Goal: Task Accomplishment & Management: Use online tool/utility

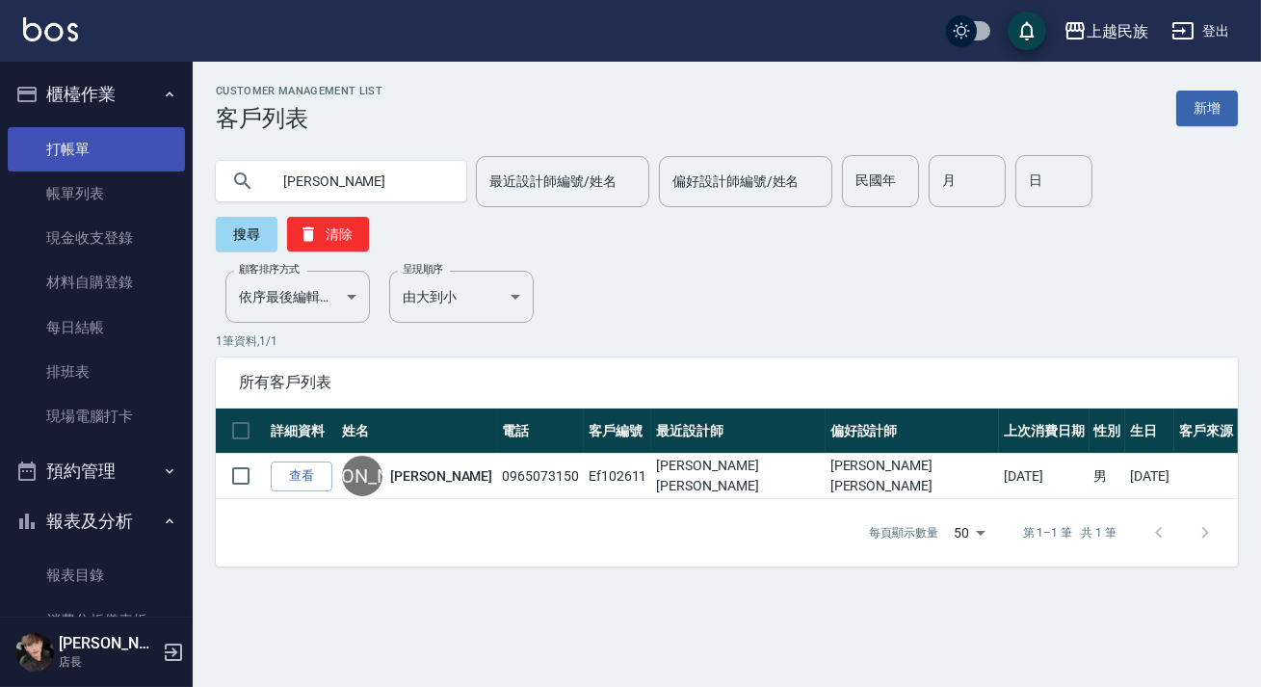
click at [164, 149] on link "打帳單" at bounding box center [96, 149] width 177 height 44
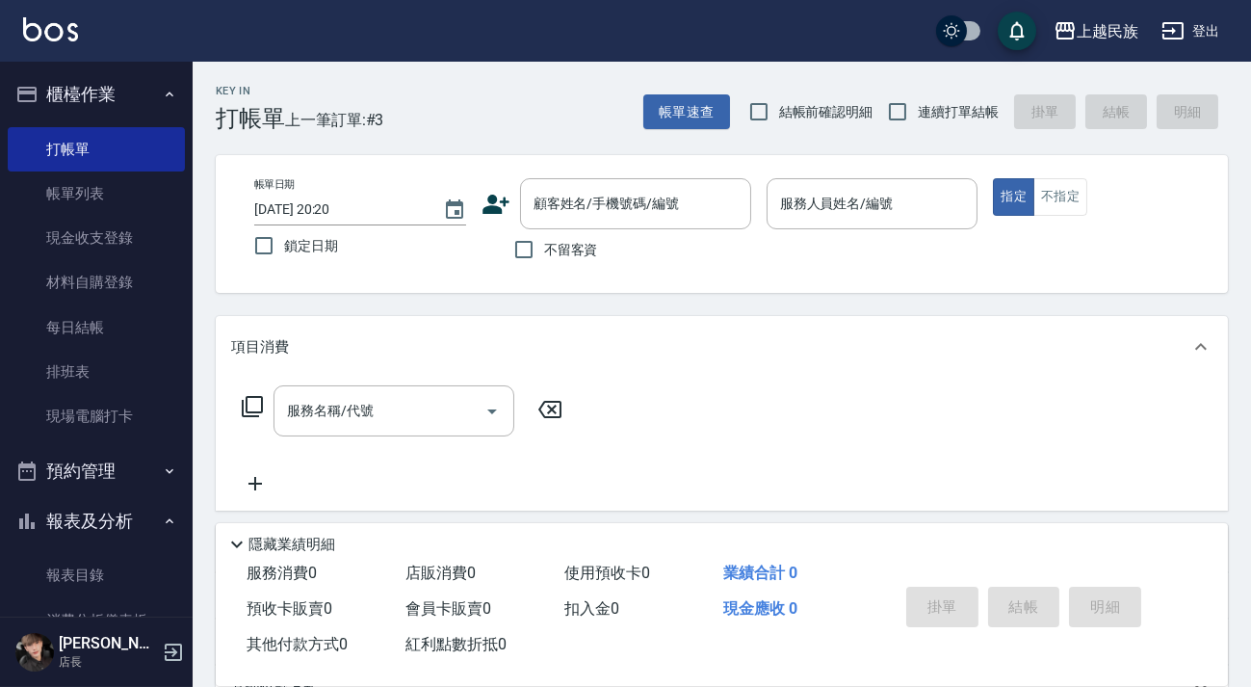
click at [928, 106] on span "連續打單結帳" at bounding box center [958, 112] width 81 height 20
click at [918, 106] on input "連續打單結帳" at bounding box center [898, 112] width 40 height 40
checkbox input "true"
click at [562, 241] on span "不留客資" at bounding box center [571, 250] width 54 height 20
click at [544, 241] on input "不留客資" at bounding box center [524, 249] width 40 height 40
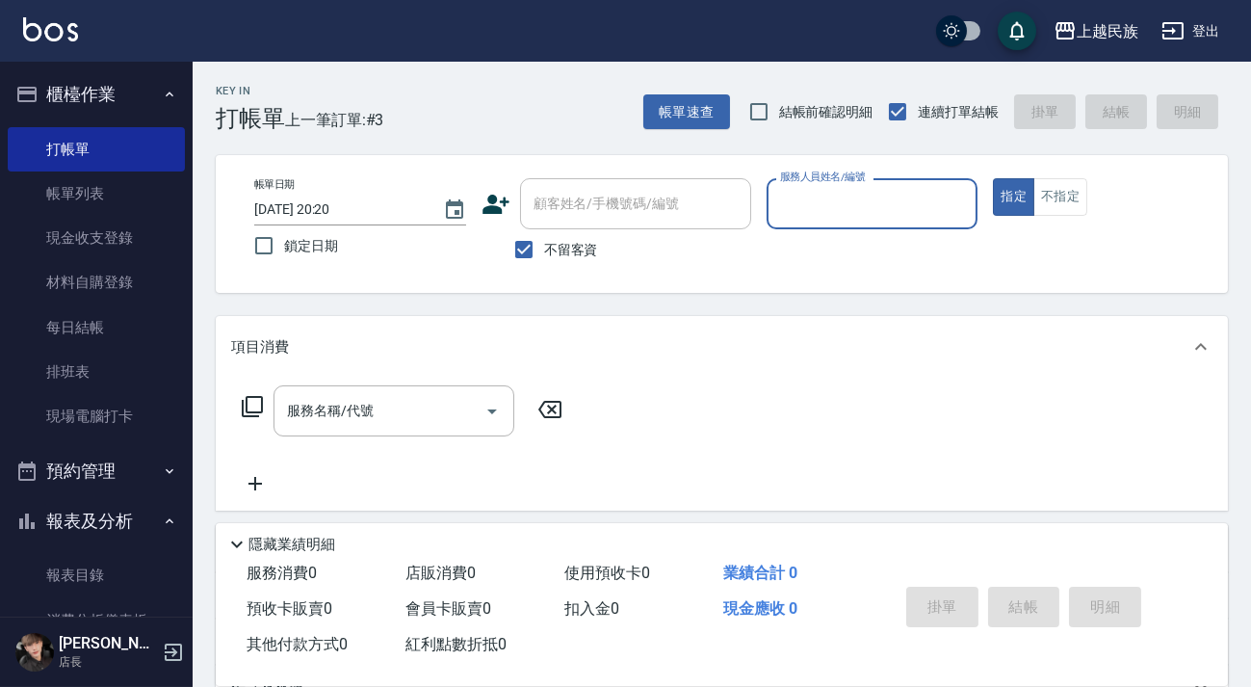
click at [591, 237] on label "不留客資" at bounding box center [551, 249] width 94 height 40
click at [544, 237] on input "不留客資" at bounding box center [524, 249] width 40 height 40
checkbox input "false"
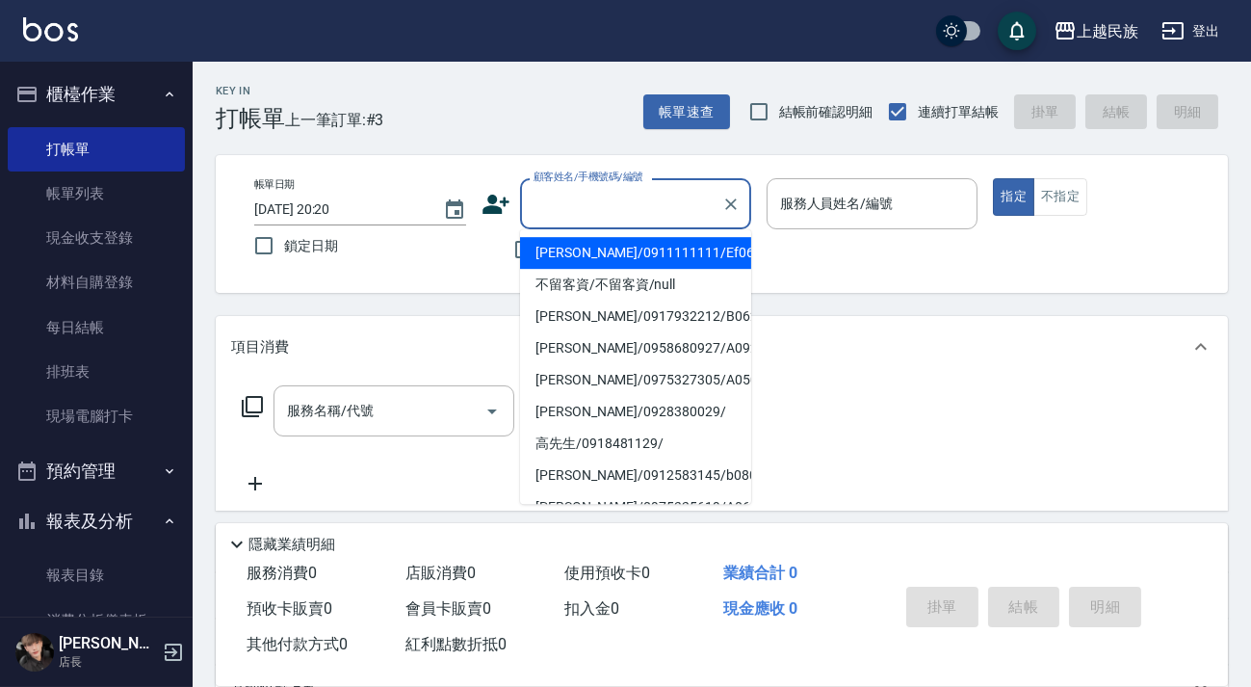
click at [632, 190] on input "顧客姓名/手機號碼/編號" at bounding box center [621, 204] width 185 height 34
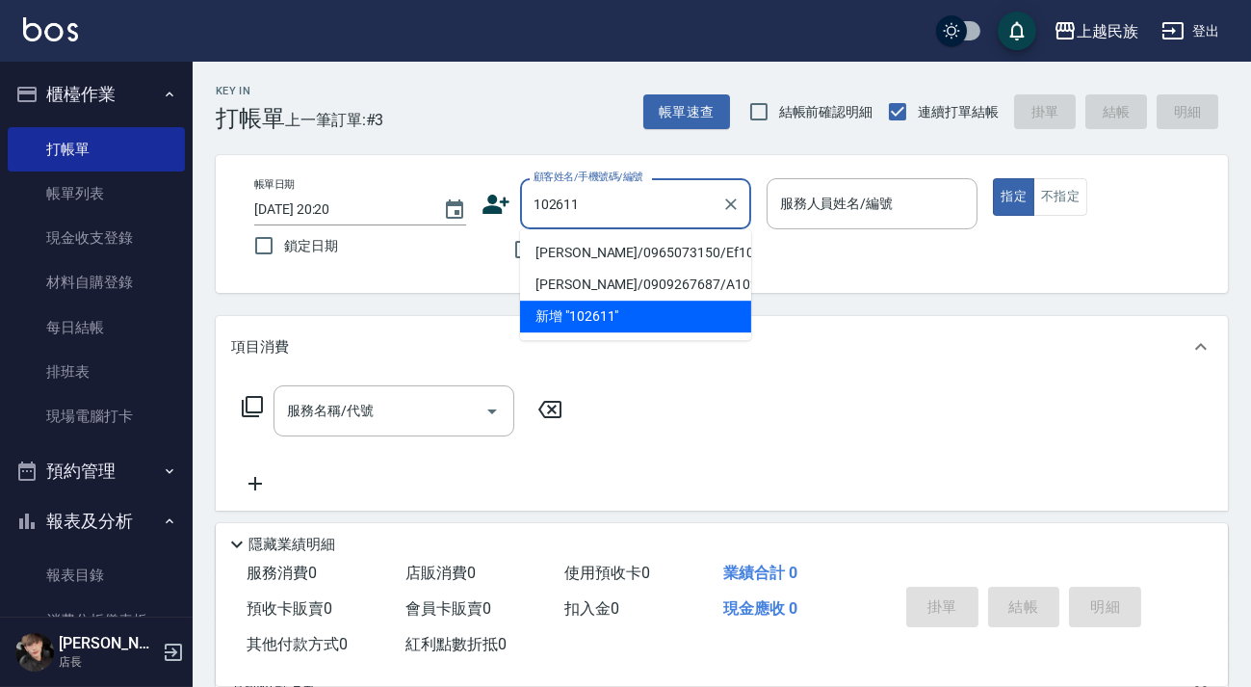
click at [612, 250] on li "[PERSON_NAME]/0965073150/Ef102611" at bounding box center [635, 253] width 231 height 32
type input "[PERSON_NAME]/0965073150/Ef102611"
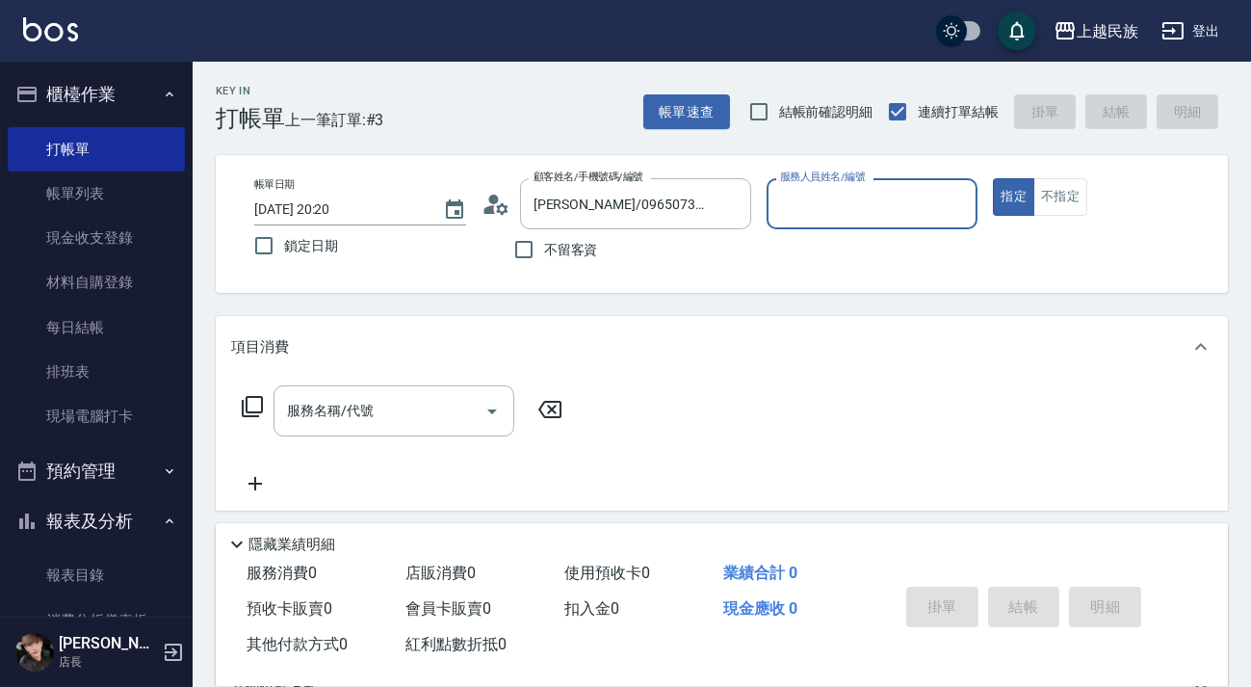
type input "Effie-5"
click at [993, 178] on button "指定" at bounding box center [1013, 197] width 41 height 38
type button "true"
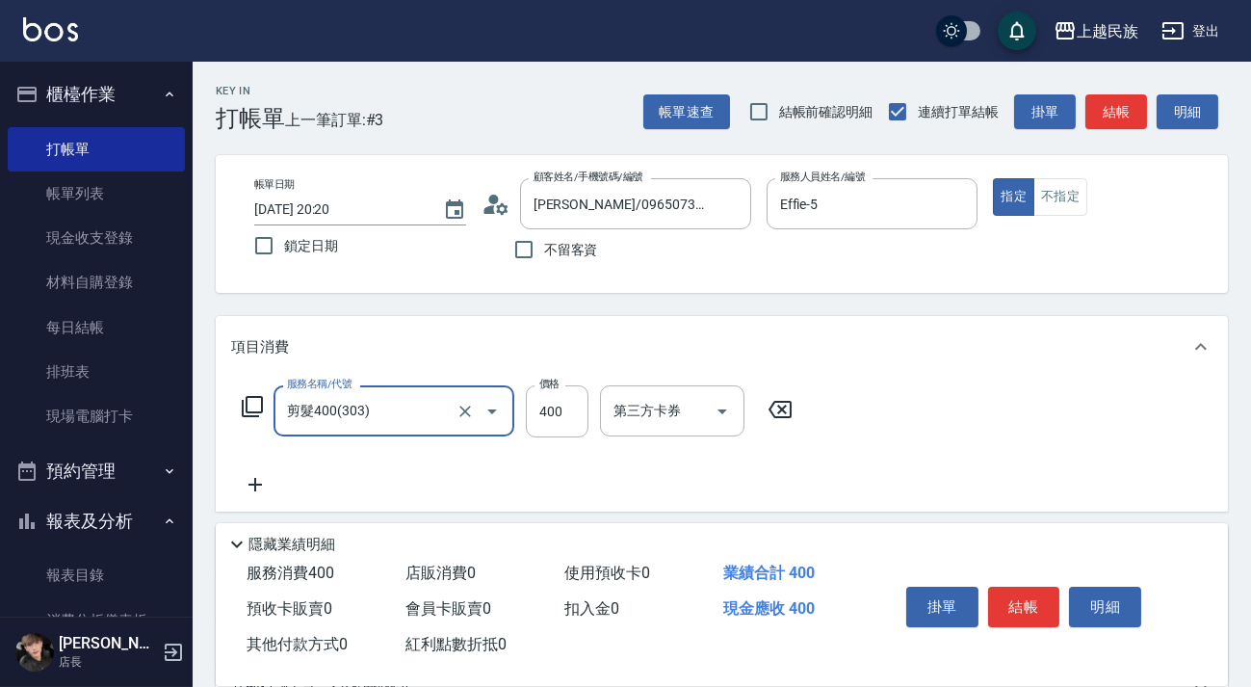
type input "剪髮400(303)"
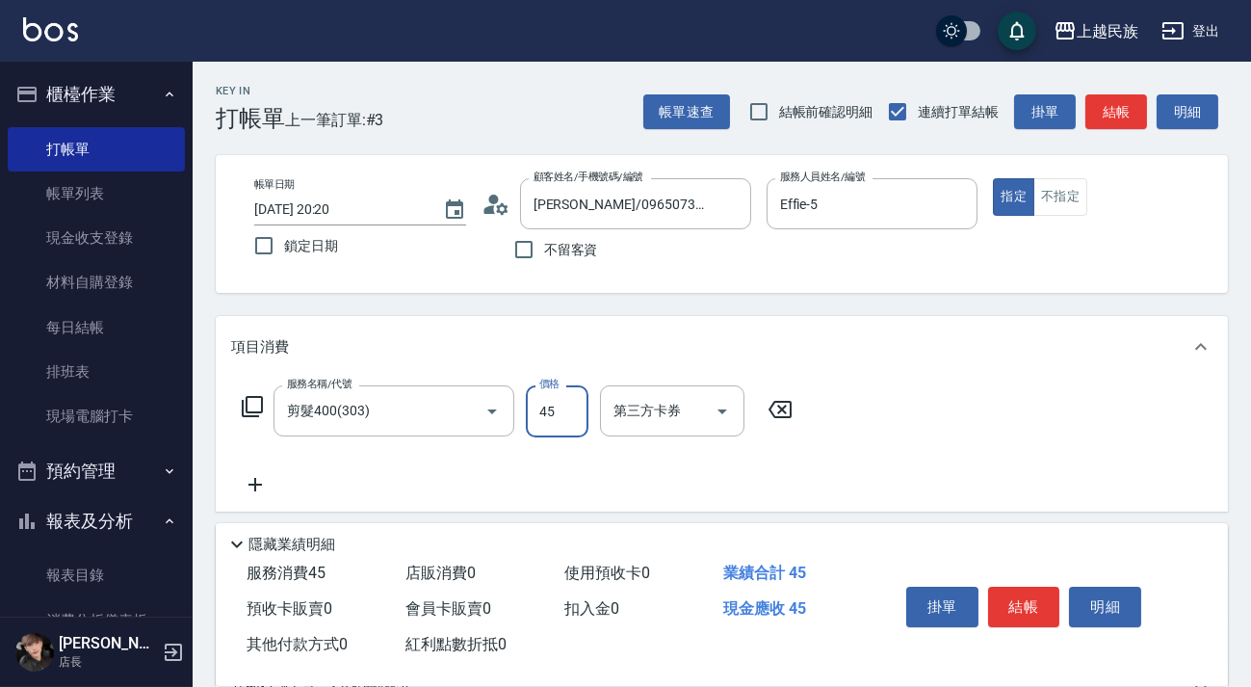
type input "450"
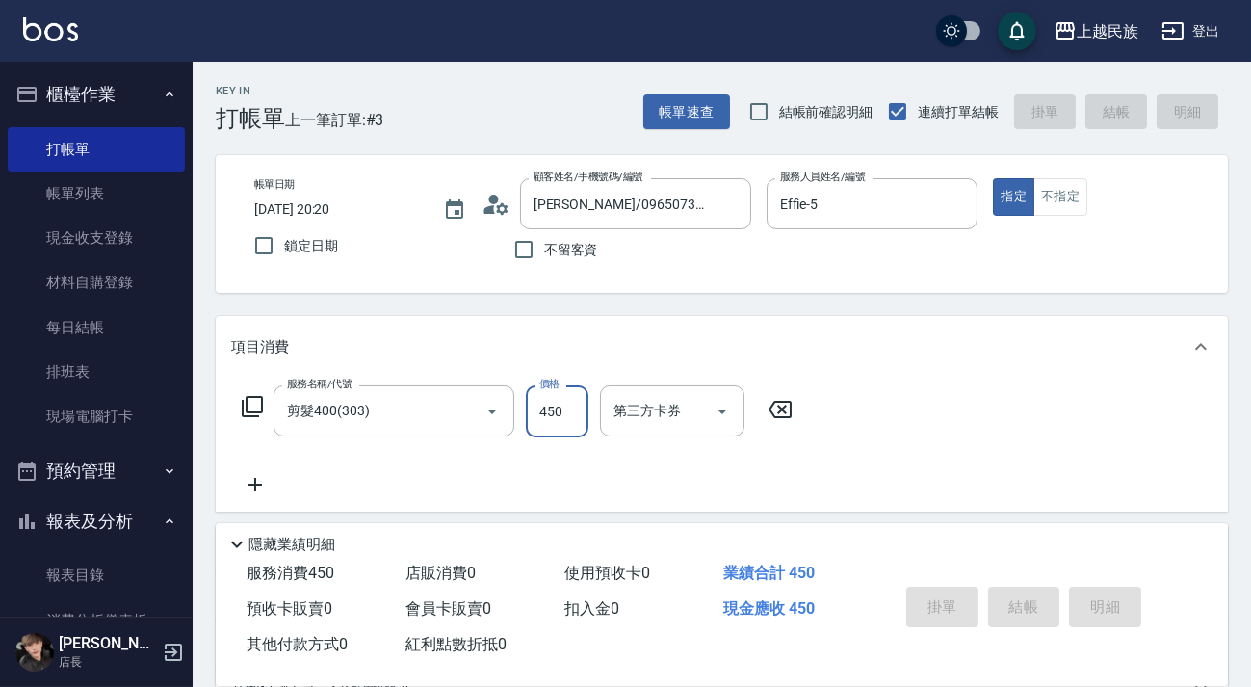
type input "[DATE] 20:21"
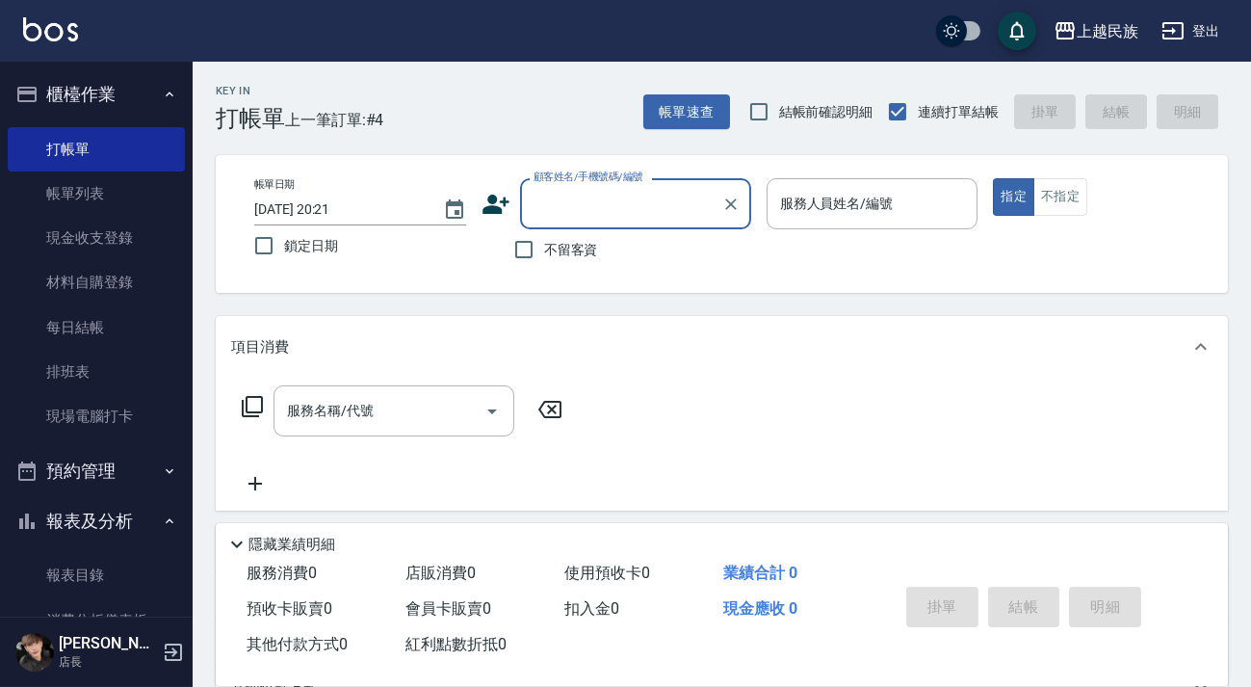
click at [568, 249] on span "不留客資" at bounding box center [571, 250] width 54 height 20
click at [544, 249] on input "不留客資" at bounding box center [524, 249] width 40 height 40
checkbox input "true"
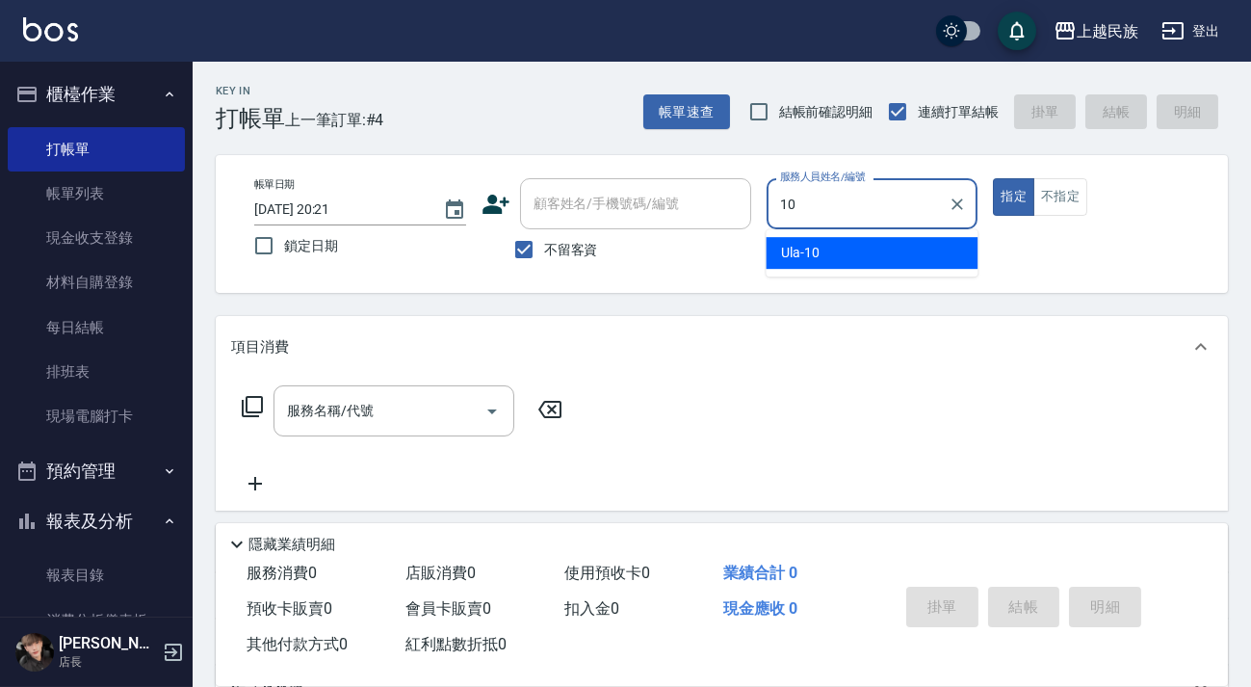
type input "Ula-10"
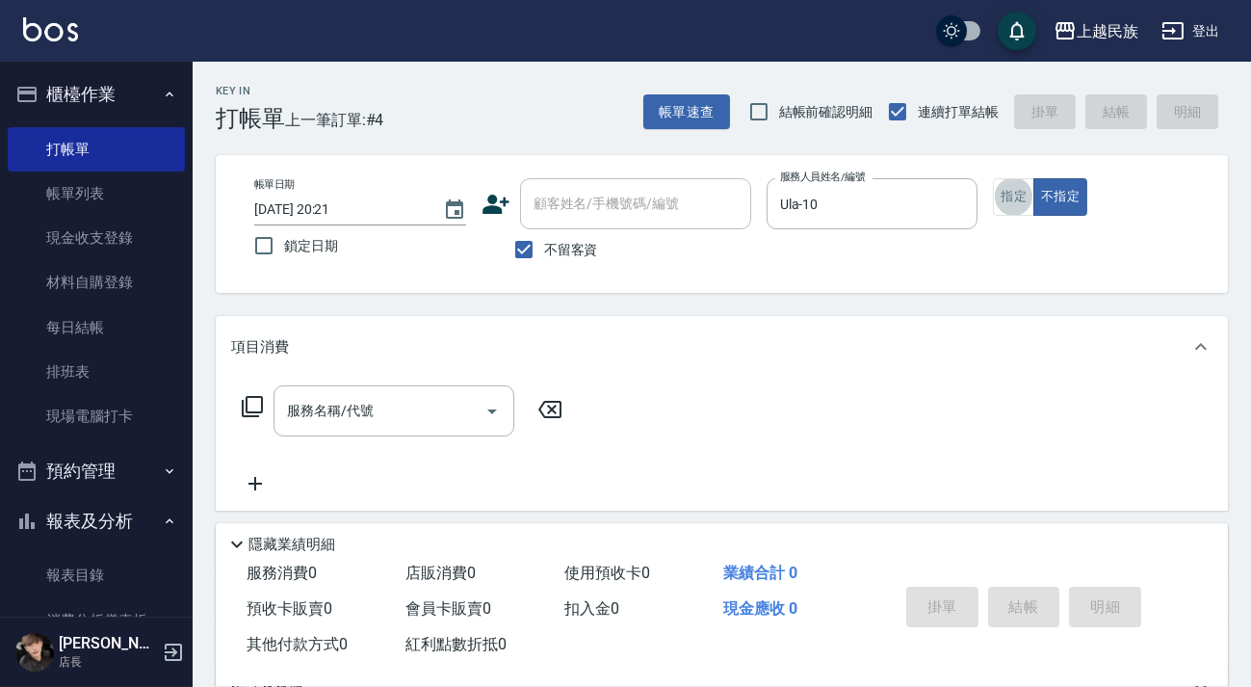
click at [337, 419] on div "服務名稱/代號 服務名稱/代號" at bounding box center [394, 410] width 241 height 51
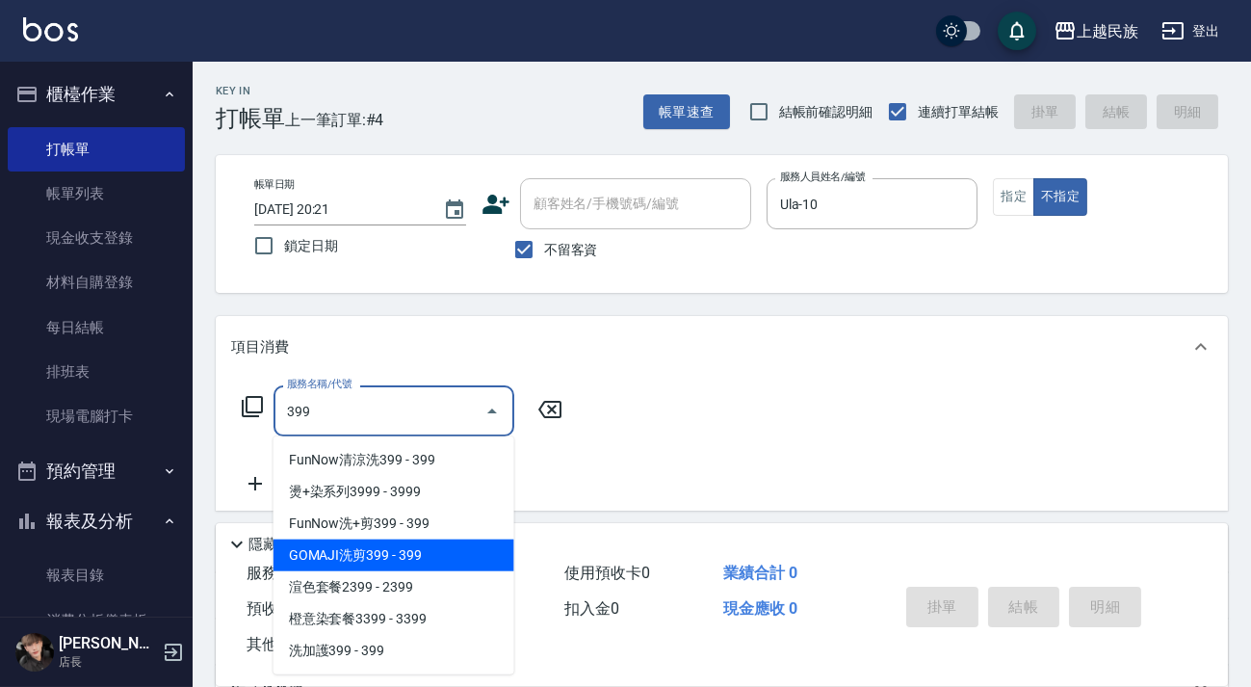
click at [423, 539] on span "GOMAJI洗剪399 - 399" at bounding box center [394, 555] width 241 height 32
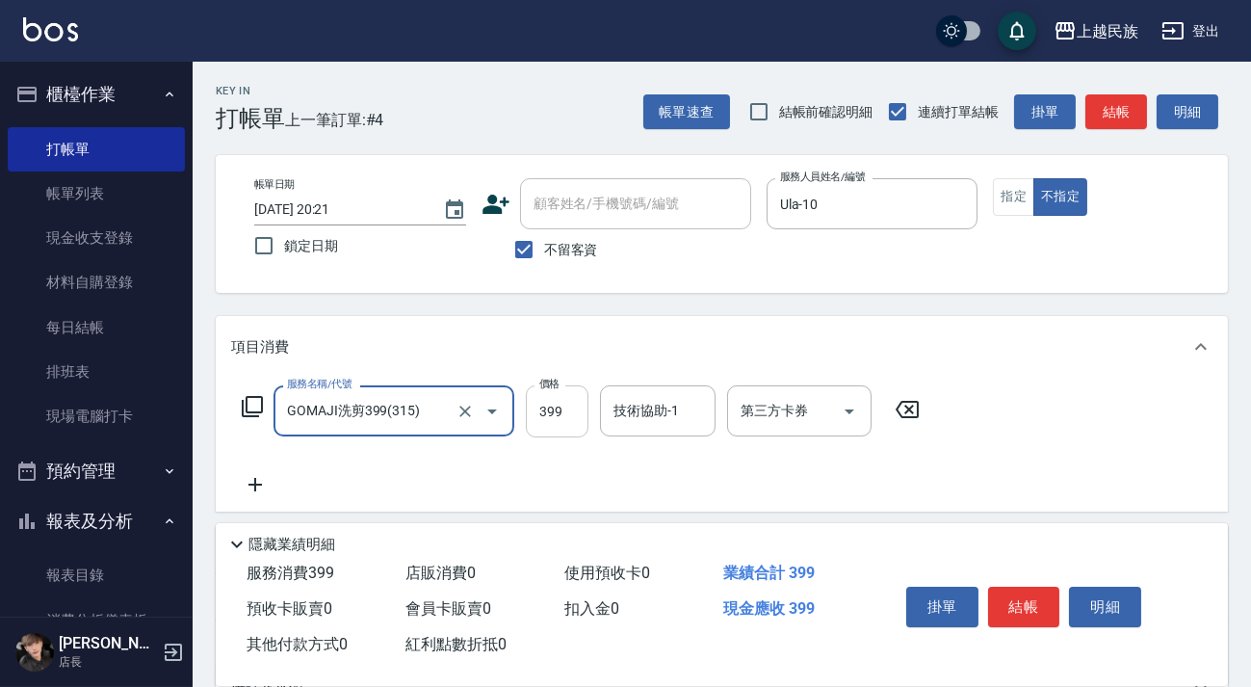
type input "GOMAJI洗剪399(315)"
click at [585, 413] on input "399" at bounding box center [557, 411] width 63 height 52
type input "499"
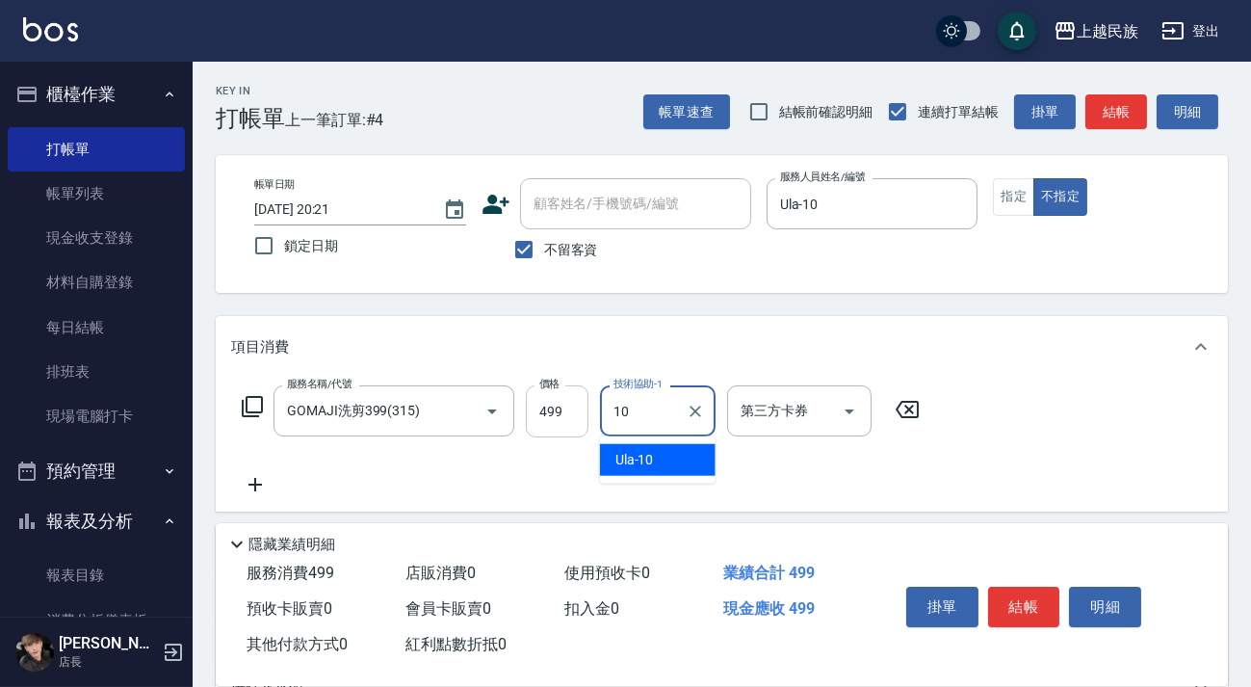
type input "Ula-10"
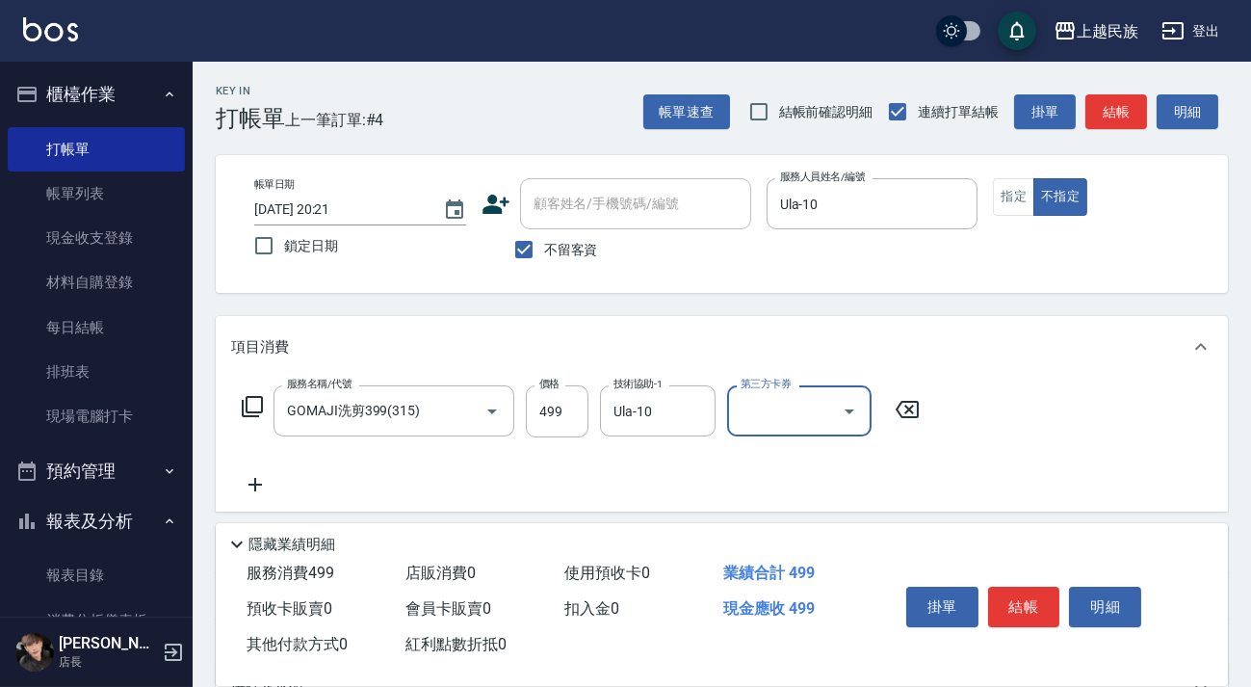
click at [855, 430] on div at bounding box center [848, 410] width 29 height 51
click at [847, 421] on icon "Open" at bounding box center [849, 411] width 23 height 23
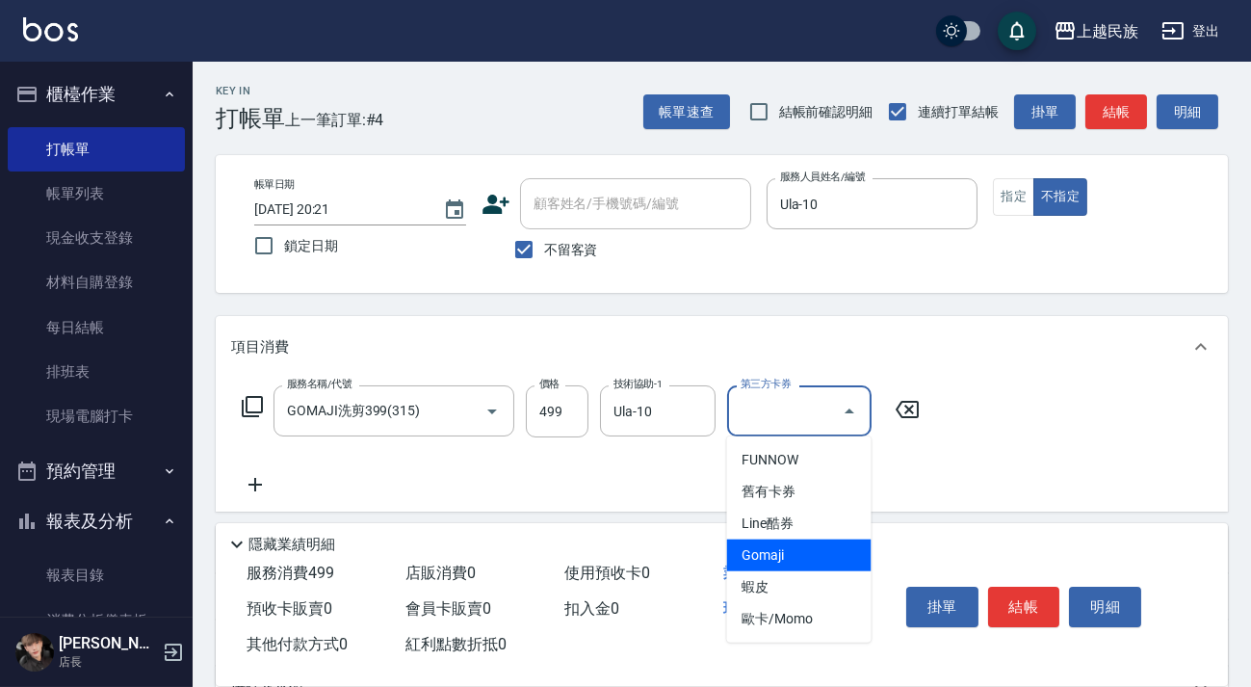
click at [838, 558] on span "Gomaji" at bounding box center [799, 555] width 145 height 32
type input "Gomaji"
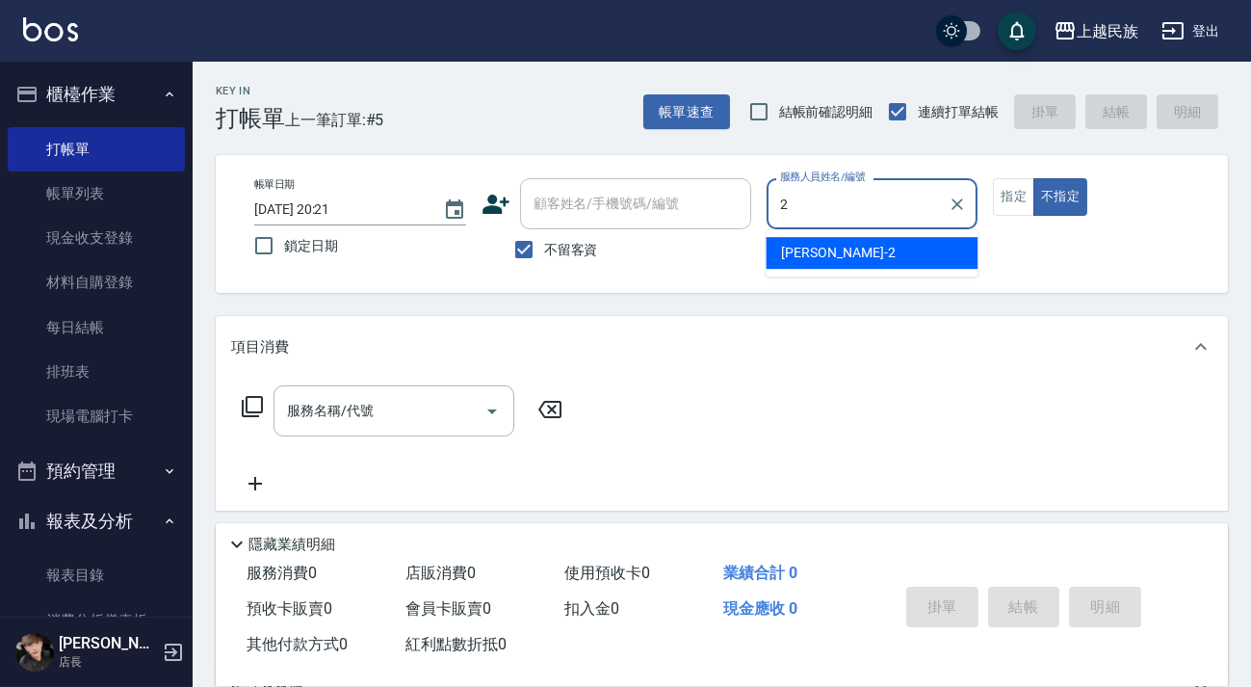
type input "[PERSON_NAME]-2"
type button "false"
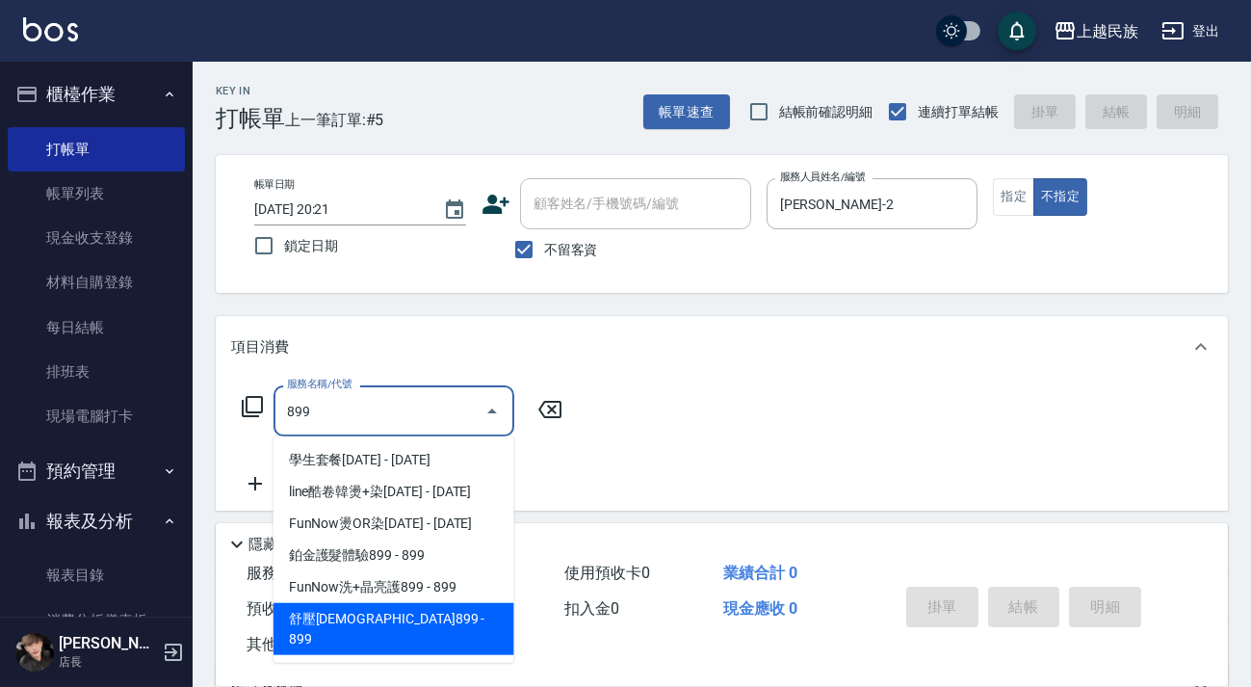
drag, startPoint x: 483, startPoint y: 617, endPoint x: 540, endPoint y: 524, distance: 109.1
click at [482, 617] on span "舒壓[DEMOGRAPHIC_DATA]899 - 899" at bounding box center [394, 629] width 241 height 52
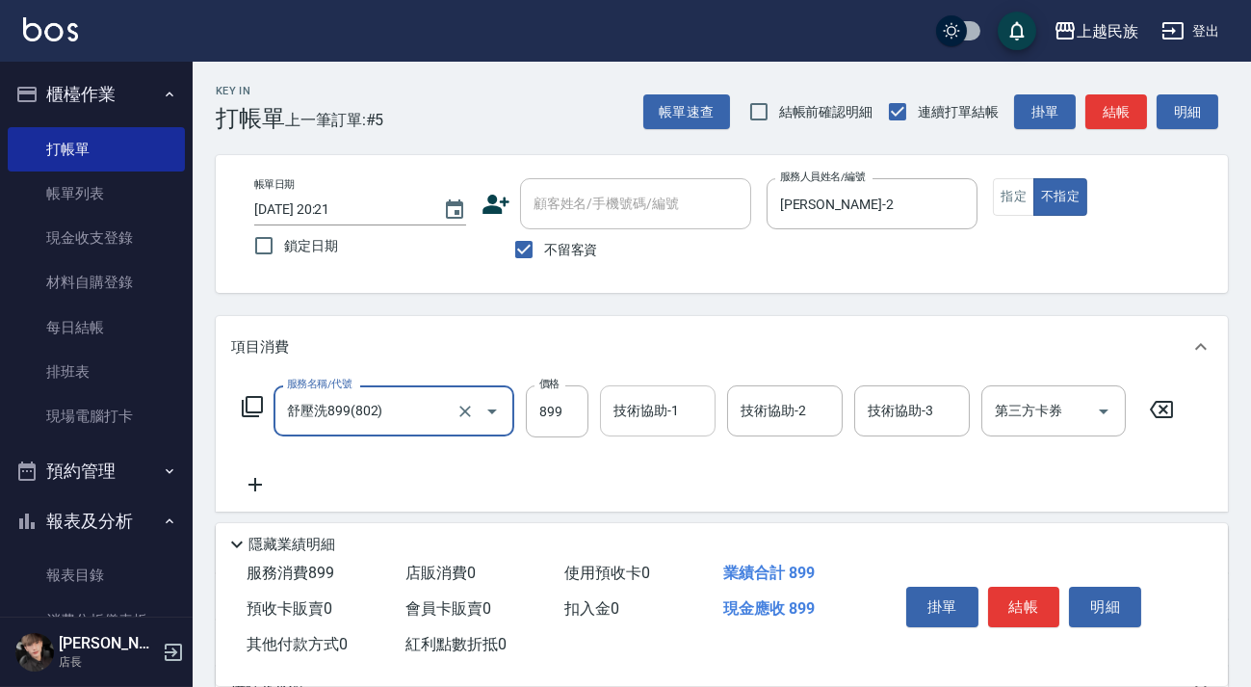
click at [639, 428] on div "技術協助-1" at bounding box center [658, 410] width 116 height 51
type input "舒壓洗899(802)"
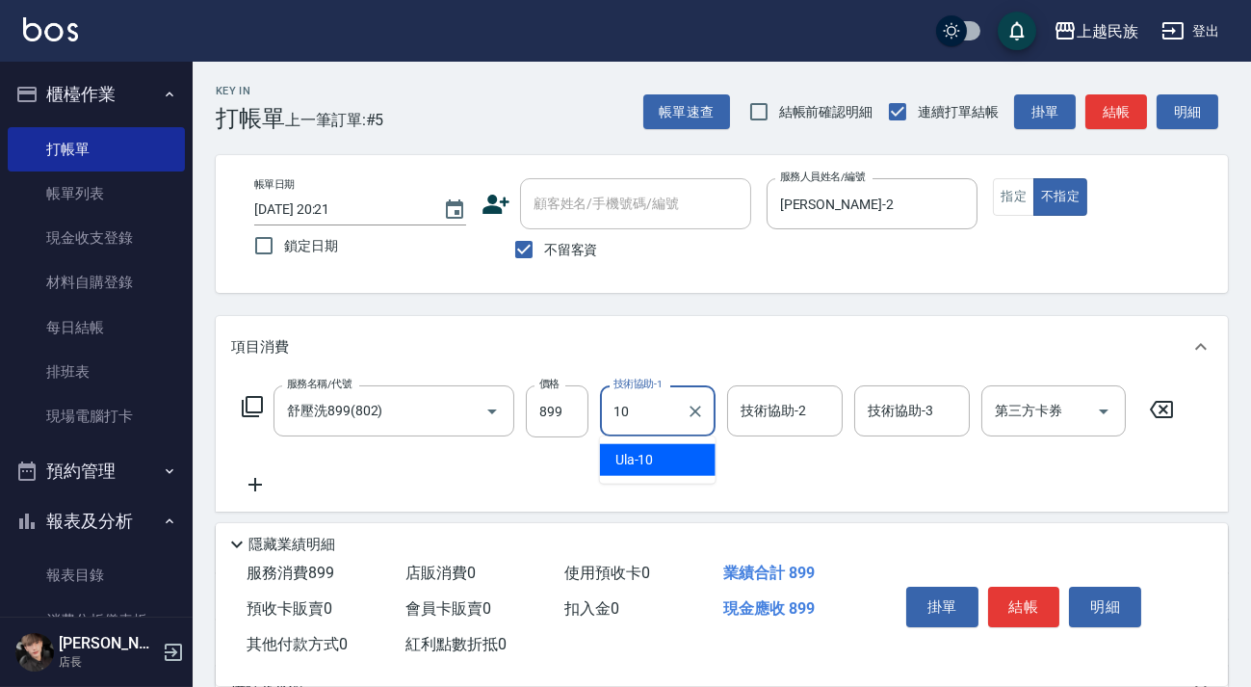
type input "Ula-10"
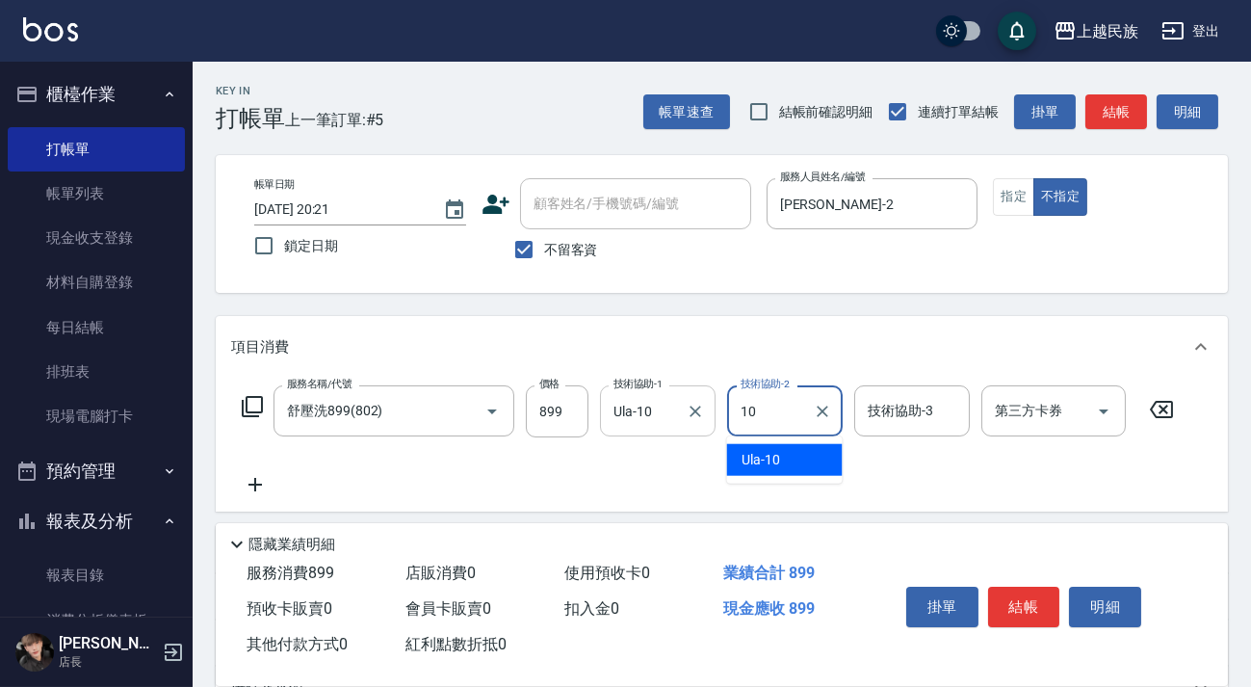
type input "Ula-10"
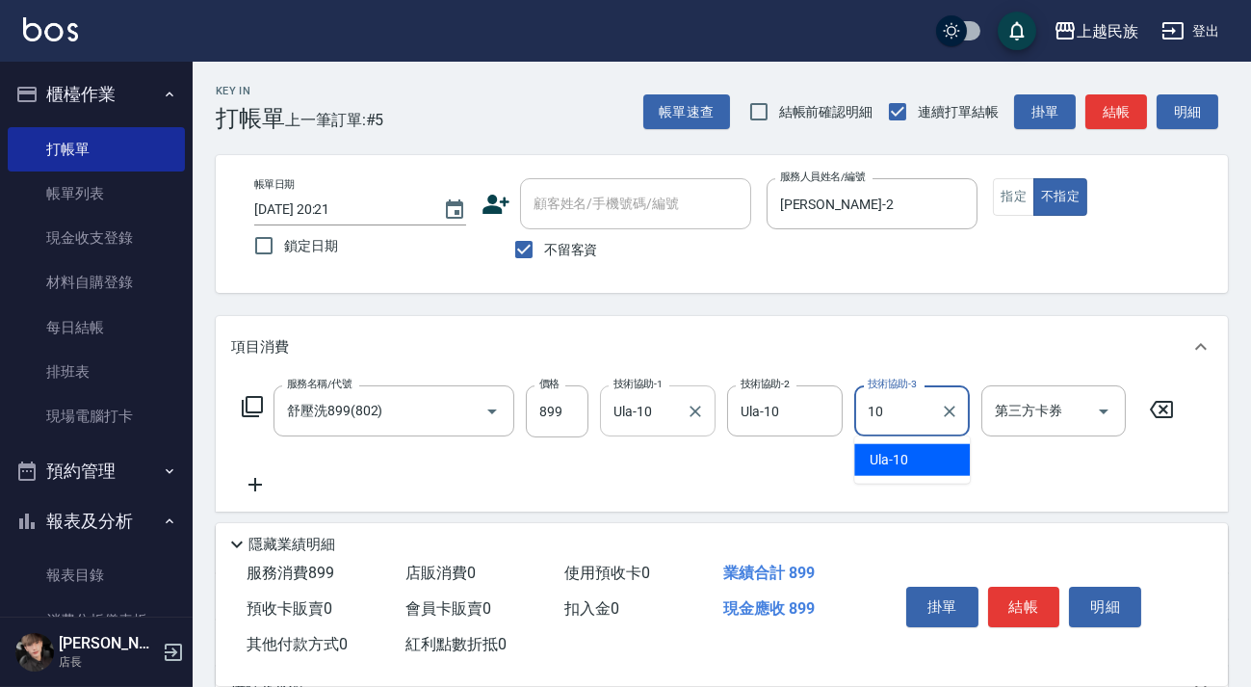
type input "Ula-10"
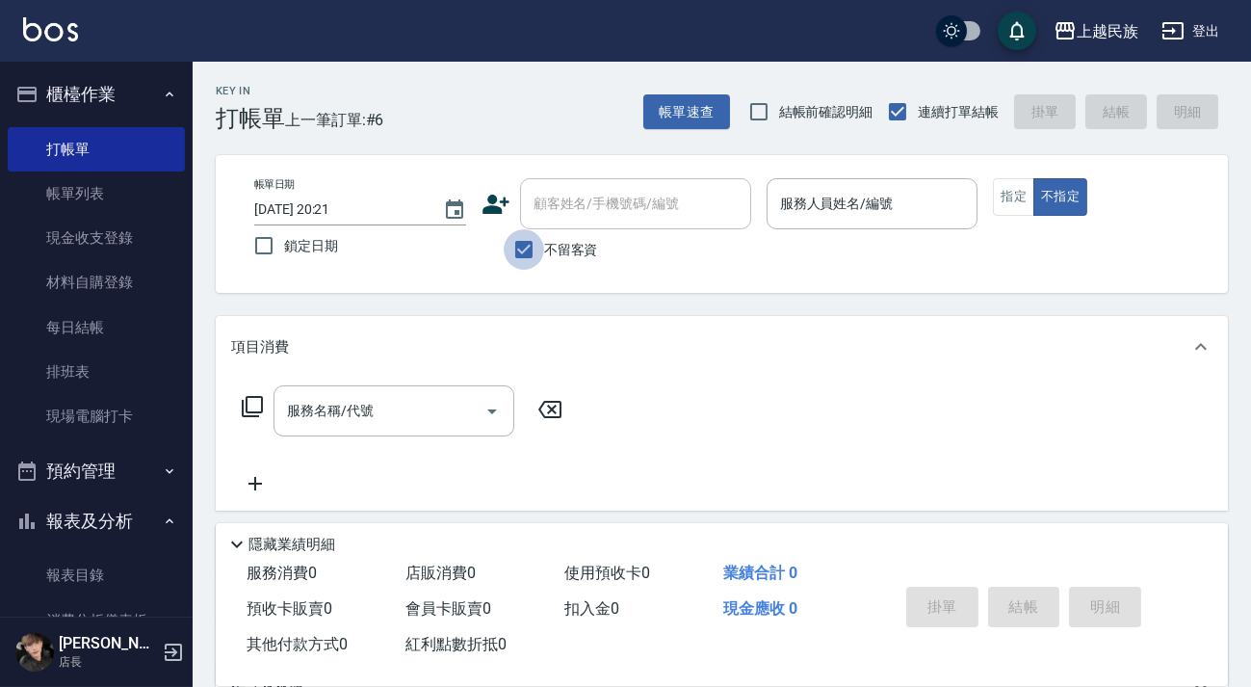
drag, startPoint x: 529, startPoint y: 229, endPoint x: 571, endPoint y: 216, distance: 44.5
click at [530, 230] on input "不留客資" at bounding box center [524, 249] width 40 height 40
checkbox input "false"
click at [572, 215] on input "顧客姓名/手機號碼/編號" at bounding box center [636, 204] width 214 height 34
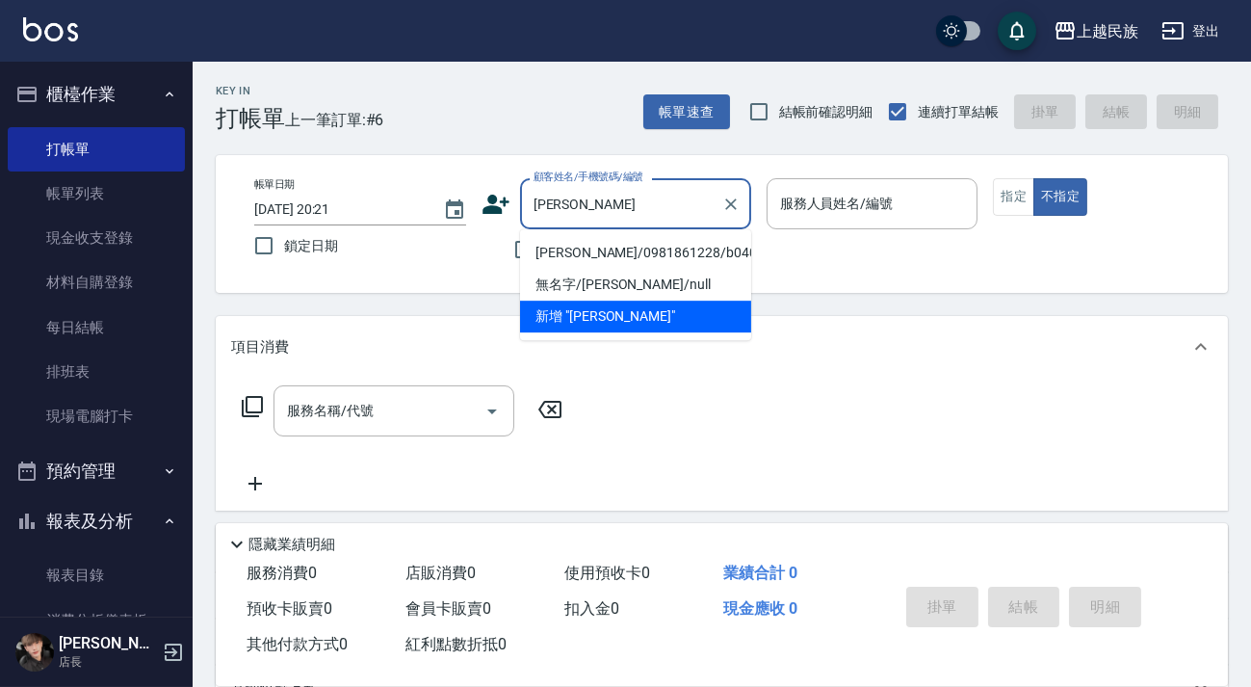
click at [605, 246] on li "[PERSON_NAME]/0981861228/b040511" at bounding box center [635, 253] width 231 height 32
type input "[PERSON_NAME]/0981861228/b040511"
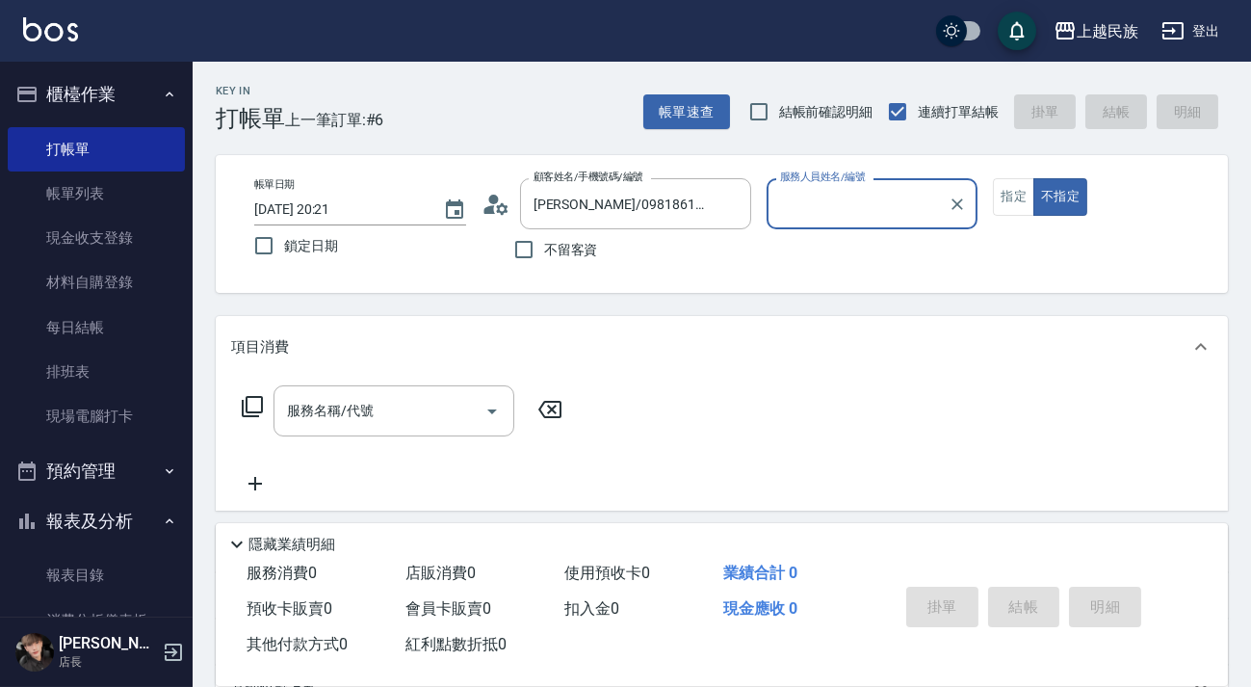
type input "Betty-11"
click at [1034, 178] on button "不指定" at bounding box center [1061, 197] width 54 height 38
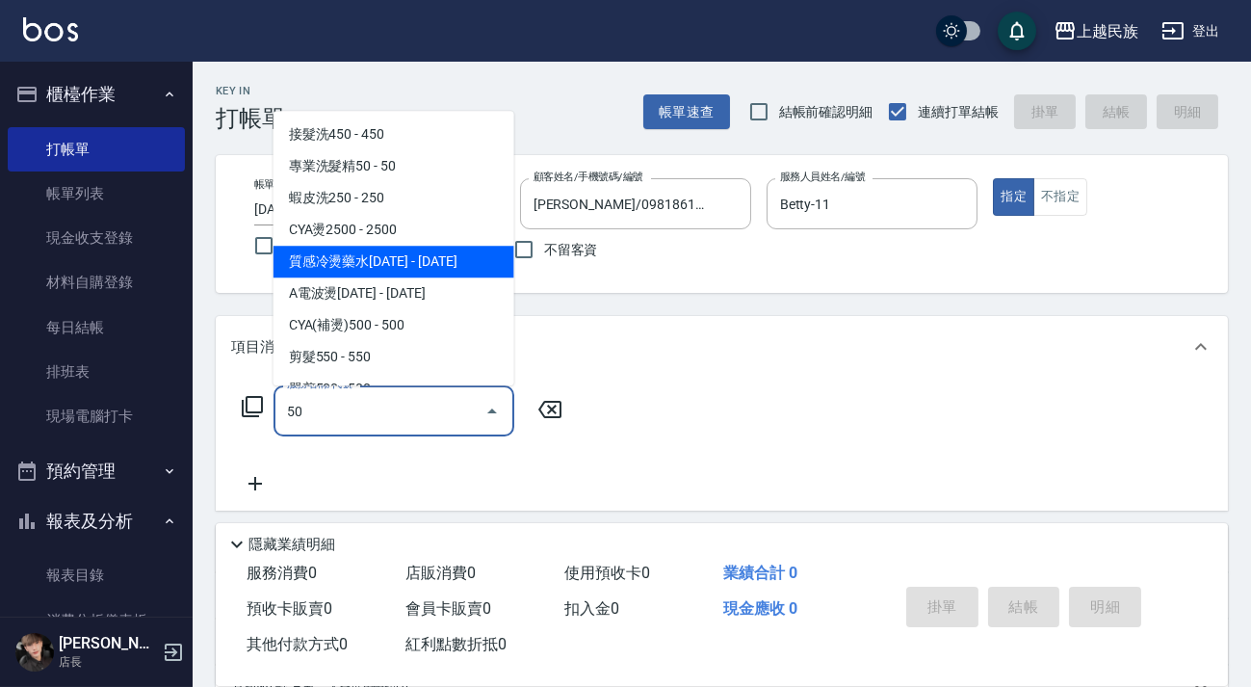
scroll to position [87, 0]
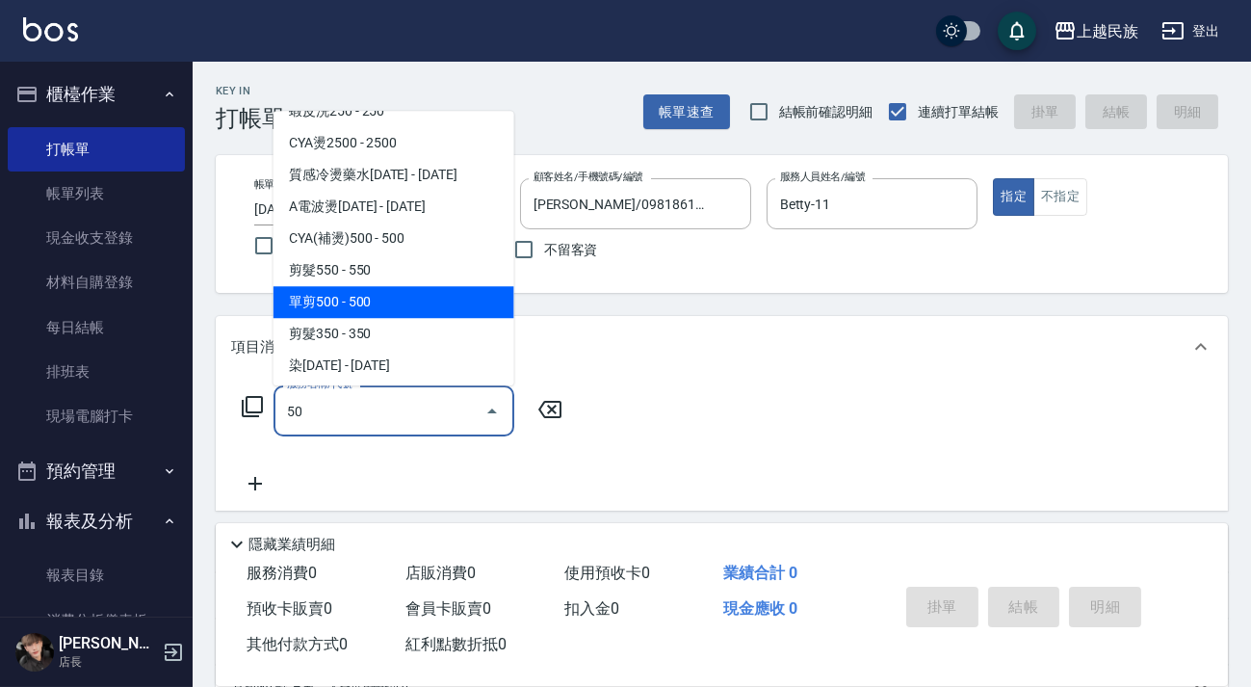
click at [412, 312] on span "單剪500 - 500" at bounding box center [394, 302] width 241 height 32
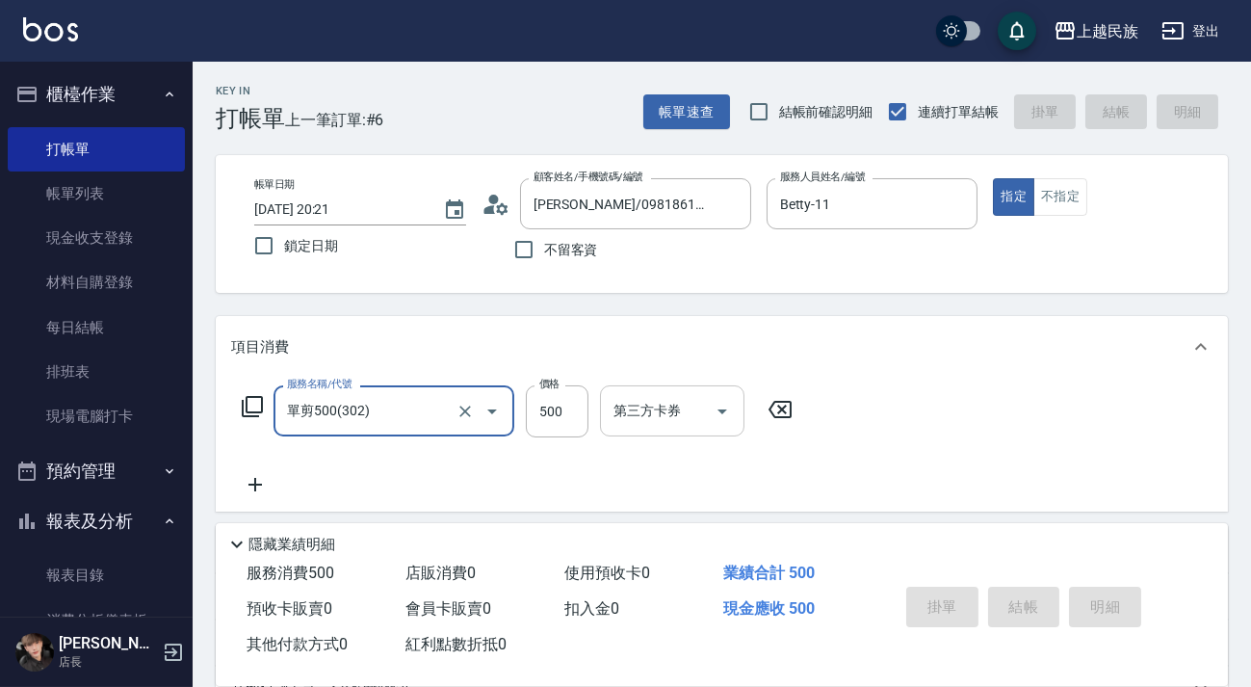
type input "單剪500(302)"
type input "[DATE] 20:22"
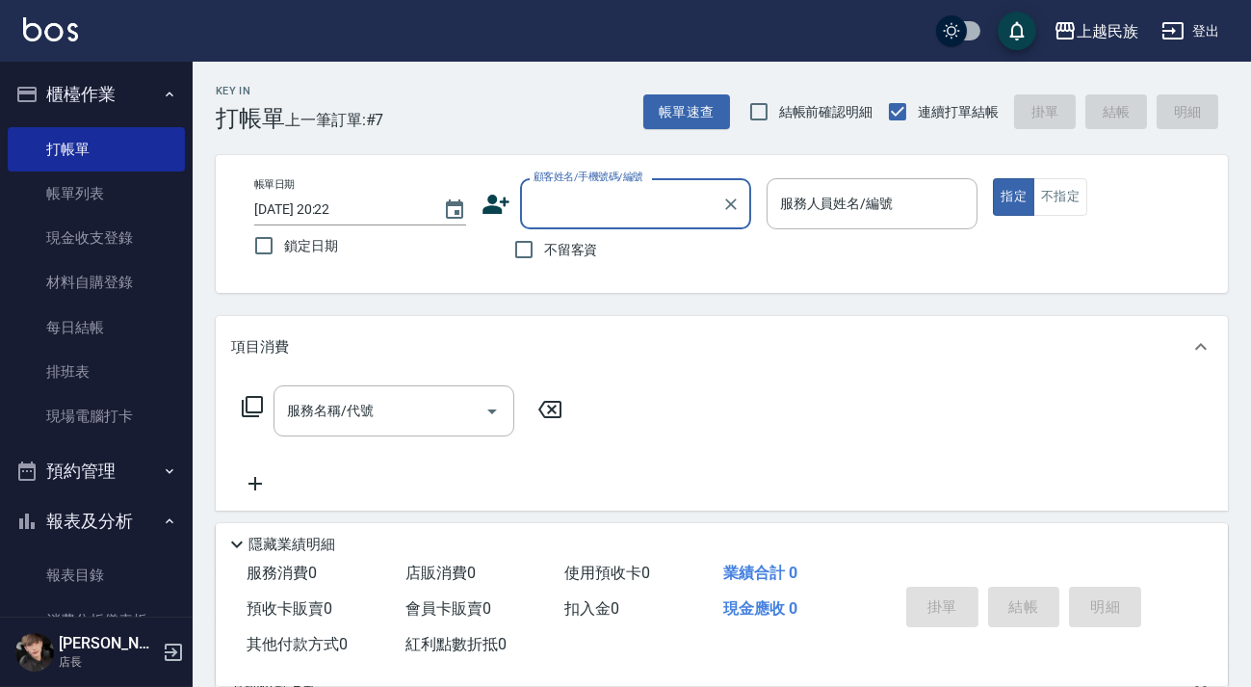
click at [632, 101] on div "Key In 打帳單 上一筆訂單:#7 帳單速查 結帳前確認明細 連續打單結帳 掛單 結帳 明細" at bounding box center [711, 97] width 1036 height 70
click at [644, 101] on div "Key In 打帳單 上一筆訂單:#7 帳單速查 結帳前確認明細 連續打單結帳 掛單 結帳 明細" at bounding box center [711, 97] width 1036 height 70
click at [647, 101] on div "Key In 打帳單 上一筆訂單:#7 帳單速查 結帳前確認明細 連續打單結帳 掛單 結帳 明細" at bounding box center [711, 97] width 1036 height 70
click at [663, 107] on button "帳單速查" at bounding box center [687, 112] width 87 height 36
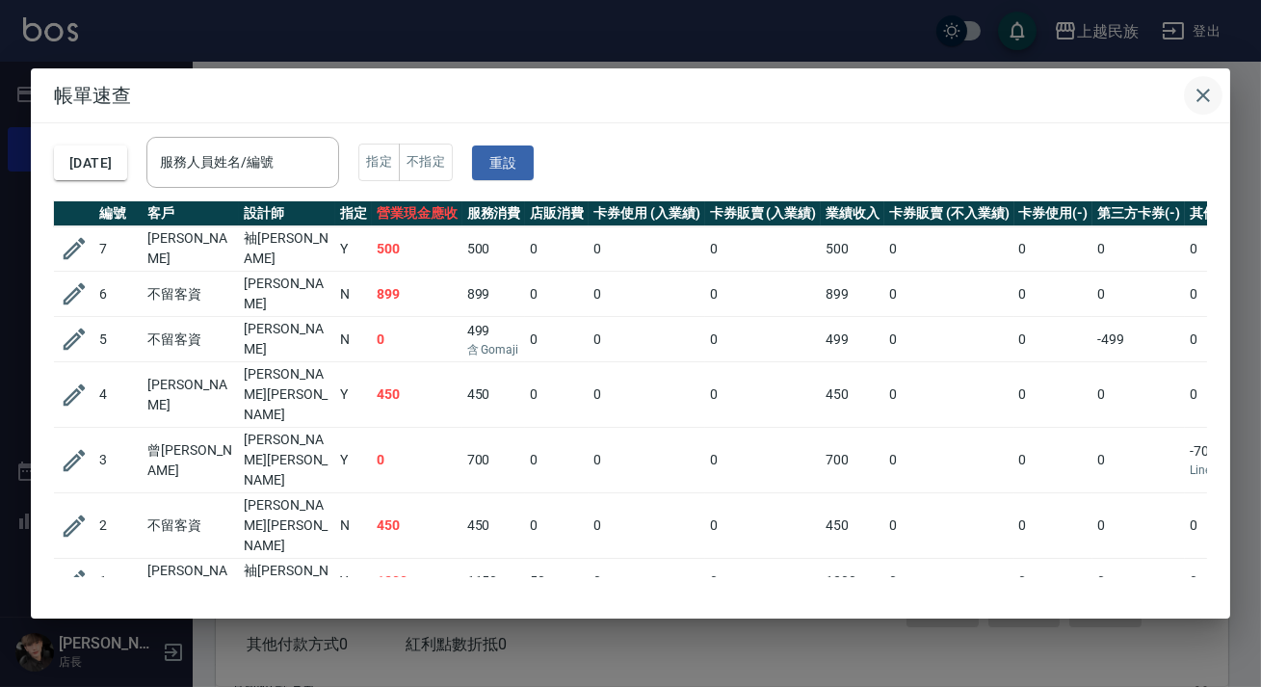
click at [1196, 91] on icon "button" at bounding box center [1203, 95] width 23 height 23
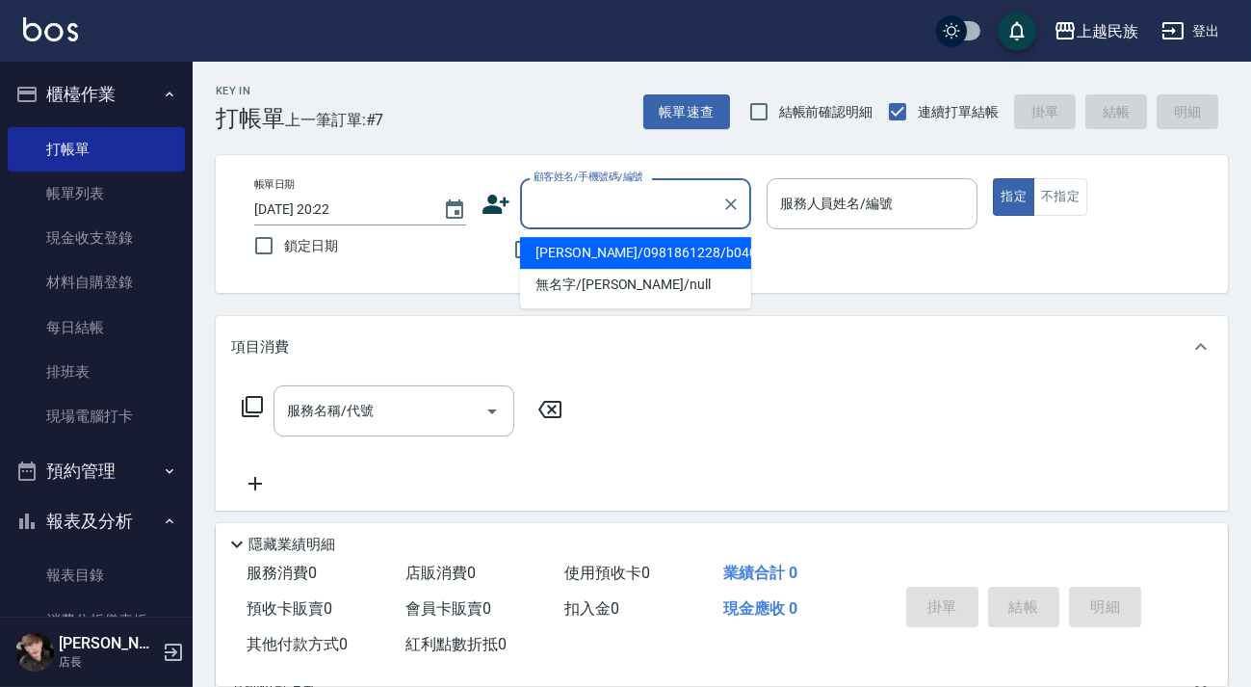
click at [575, 204] on input "顧客姓名/手機號碼/編號" at bounding box center [621, 204] width 185 height 34
click at [666, 267] on li "[PERSON_NAME]/0902188267/" at bounding box center [635, 253] width 231 height 32
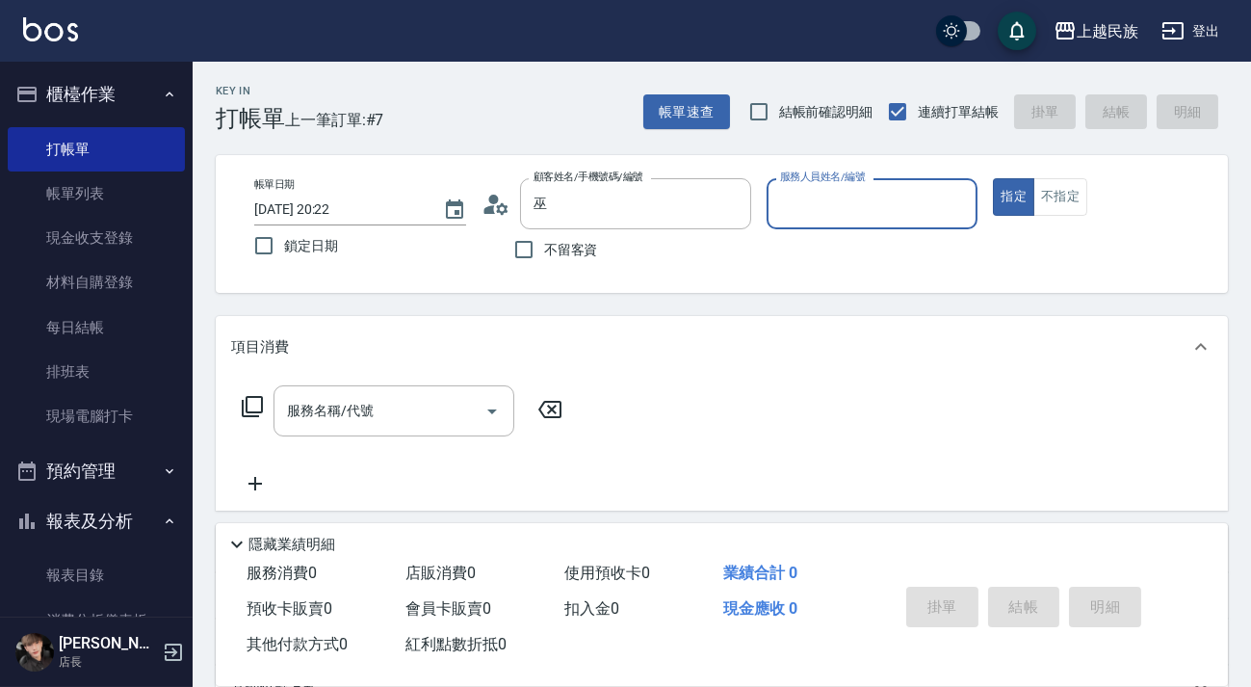
type input "[PERSON_NAME]/0902188267/"
type input "Stella-8"
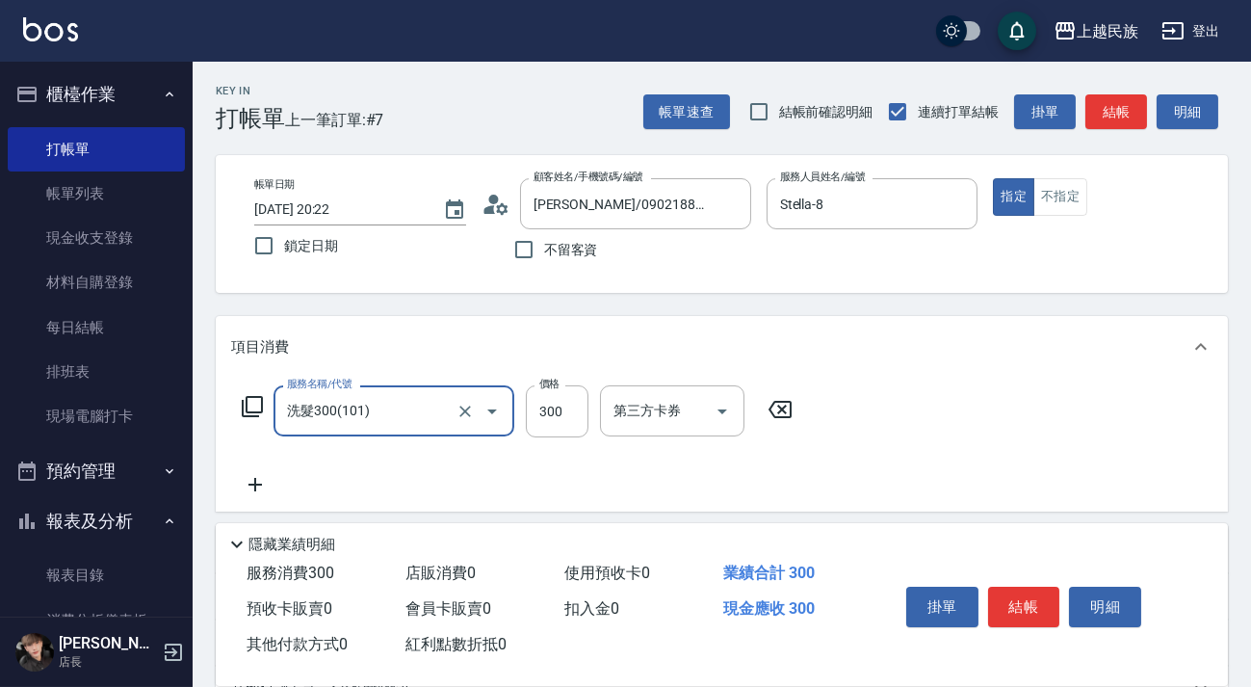
type input "洗髮300(101)"
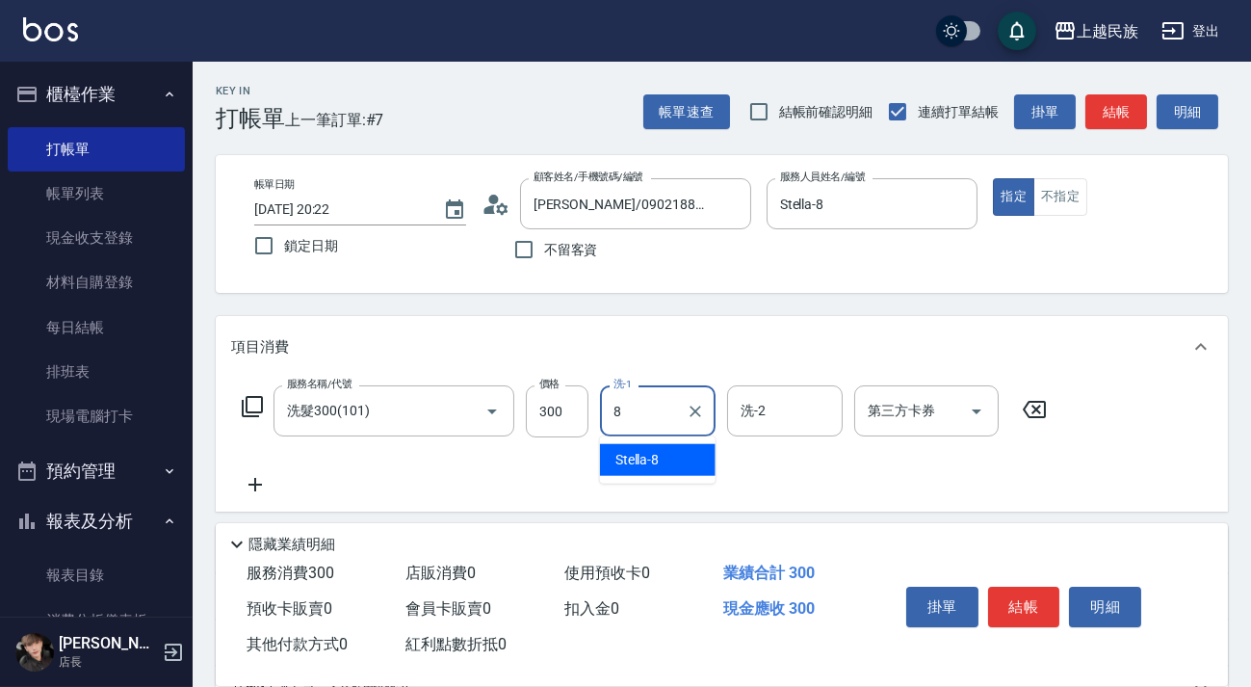
type input "Stella-8"
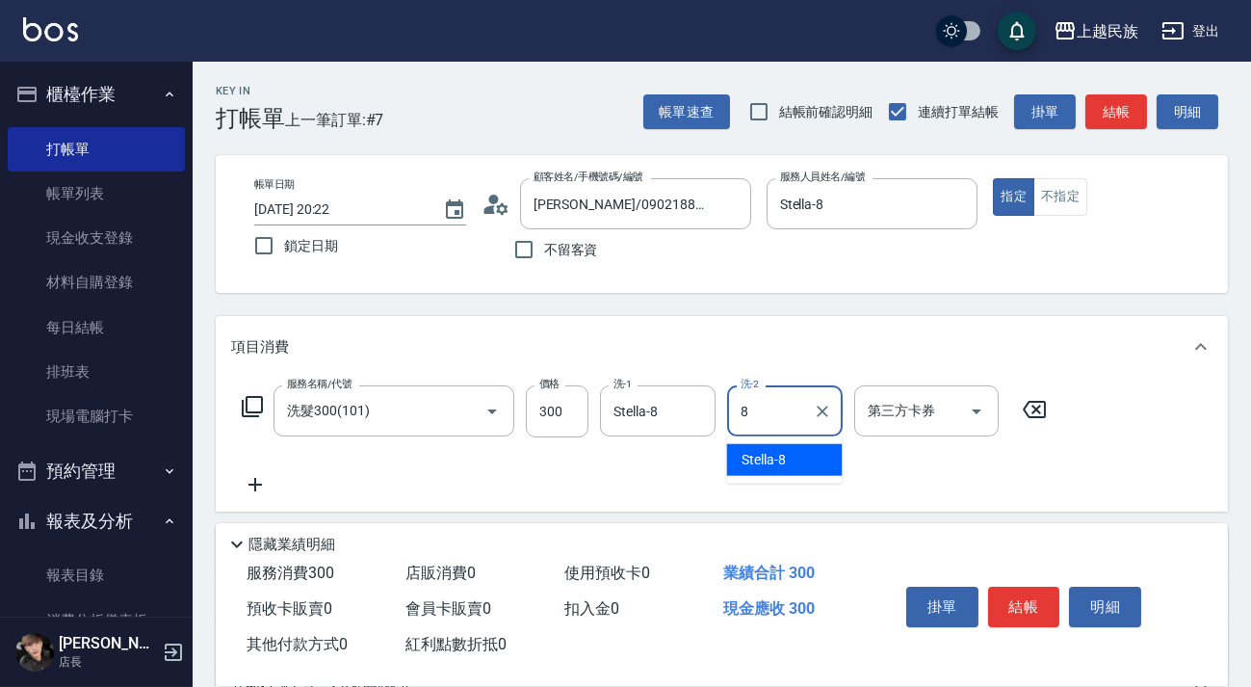
type input "Stella-8"
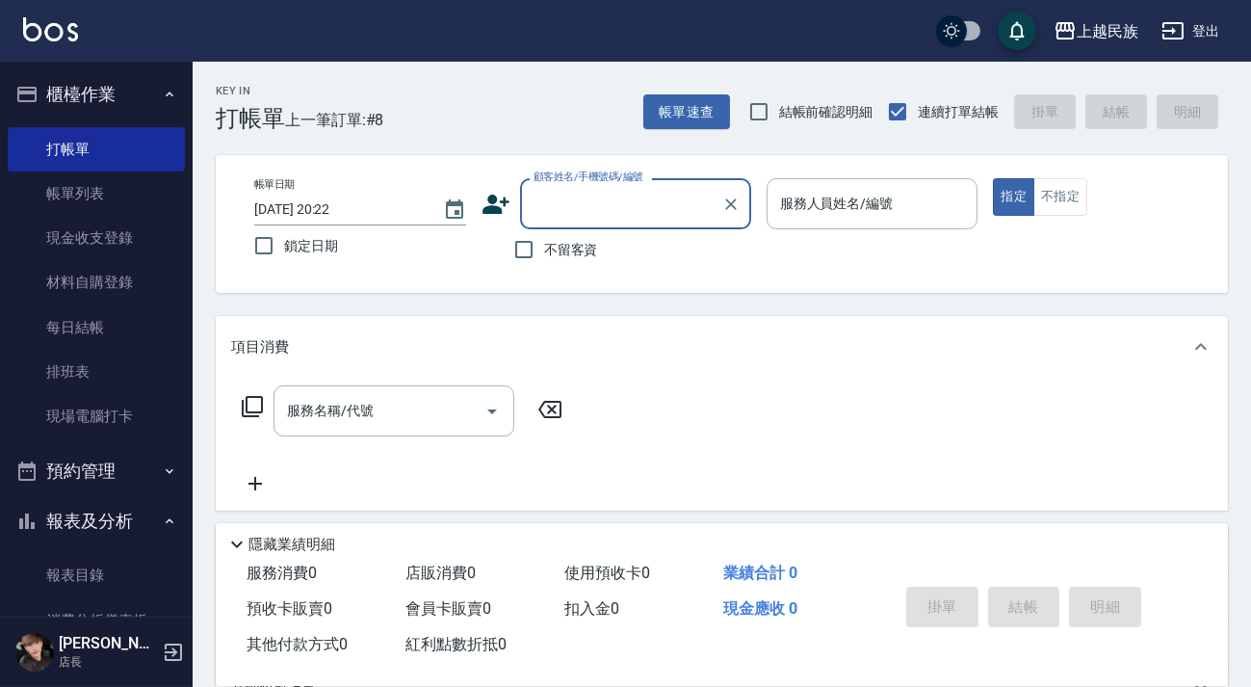
scroll to position [525, 0]
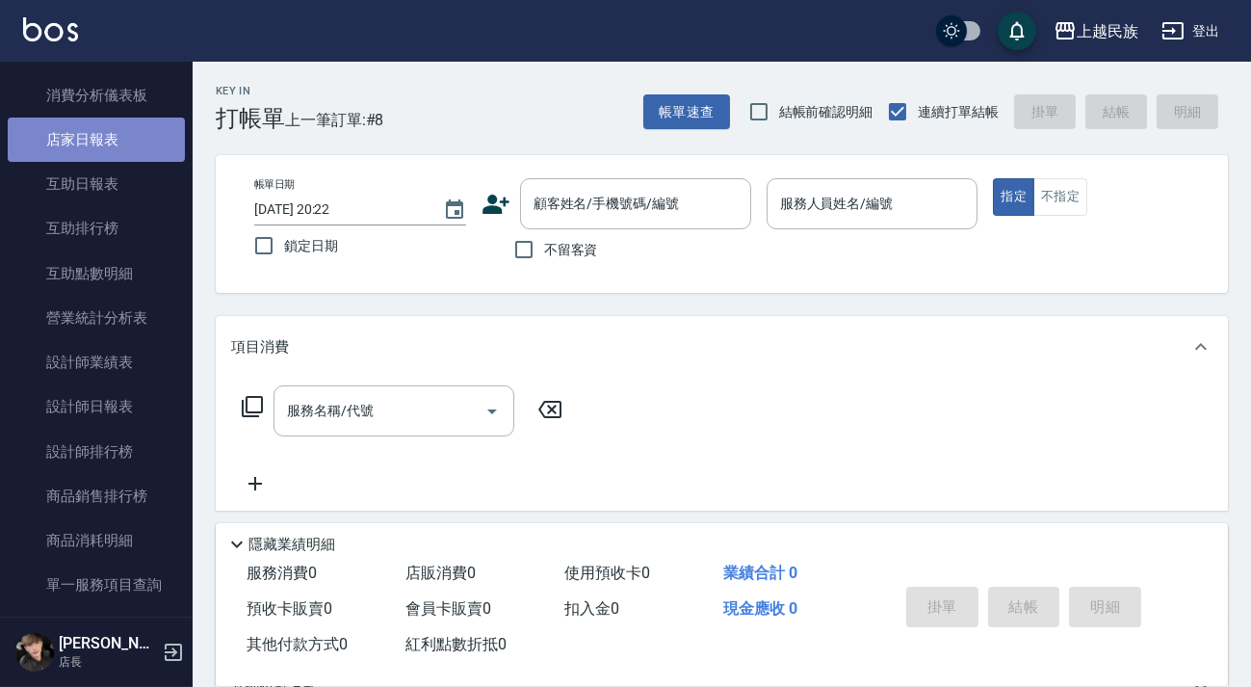
click at [136, 144] on link "店家日報表" at bounding box center [96, 140] width 177 height 44
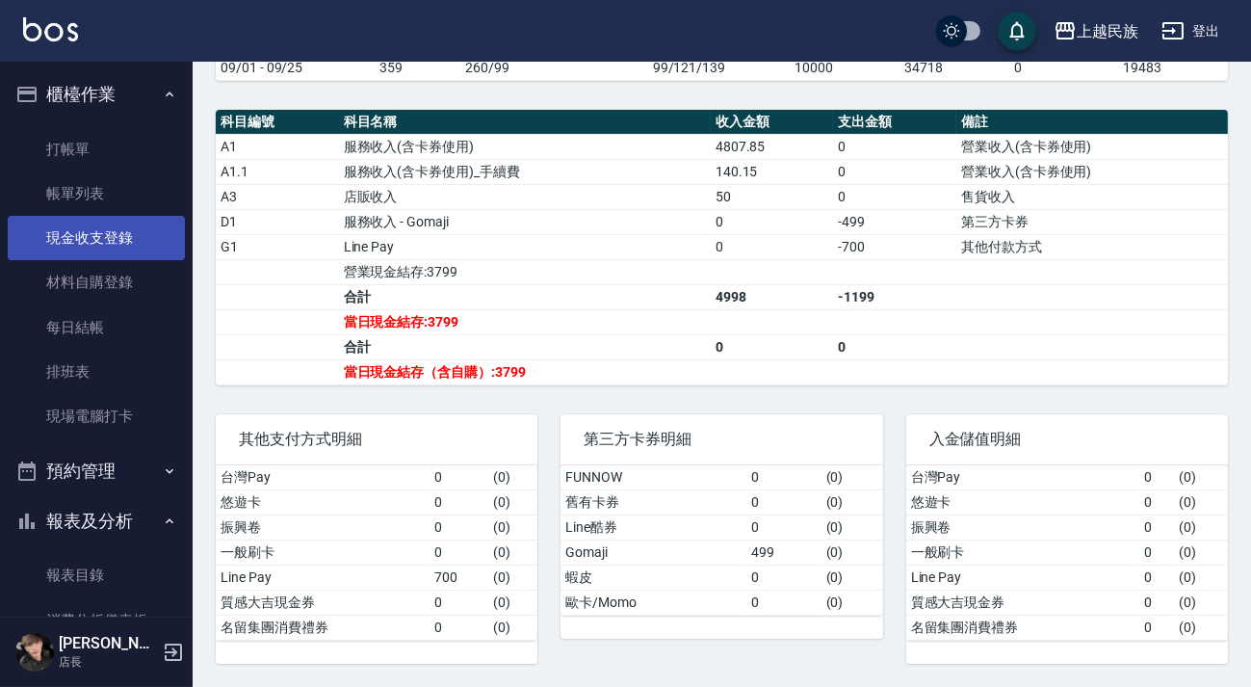
scroll to position [262, 0]
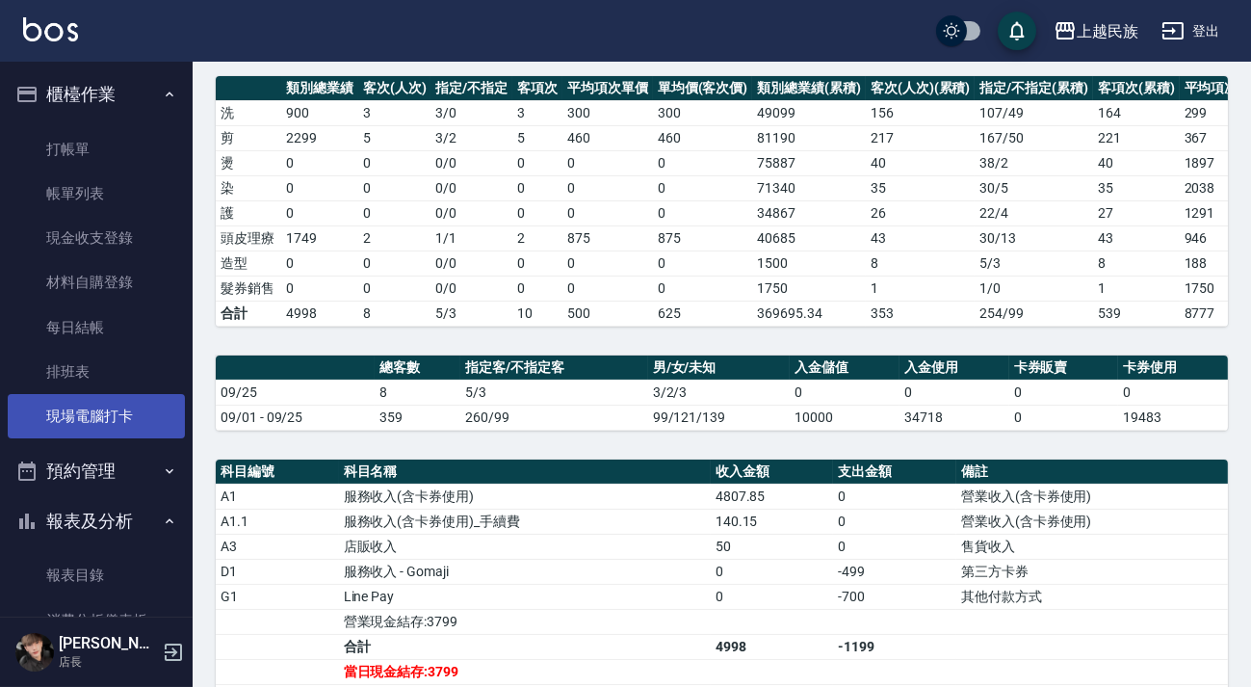
click at [99, 428] on link "現場電腦打卡" at bounding box center [96, 416] width 177 height 44
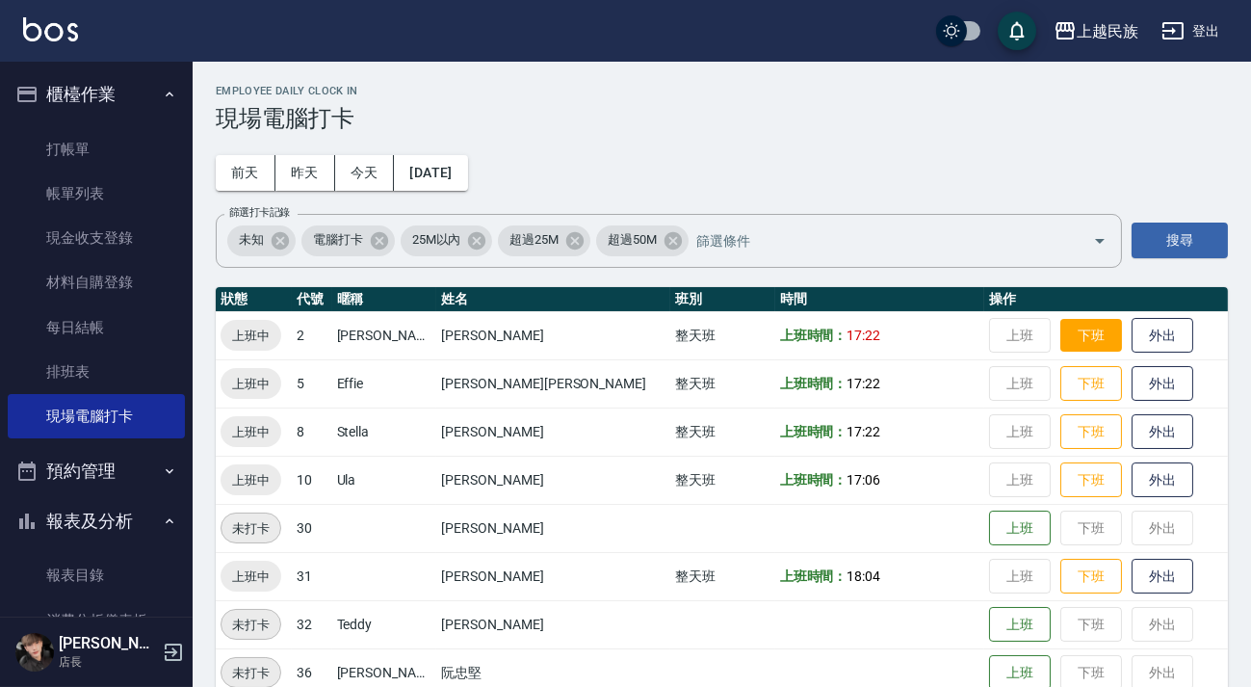
click at [1061, 344] on button "下班" at bounding box center [1092, 336] width 62 height 34
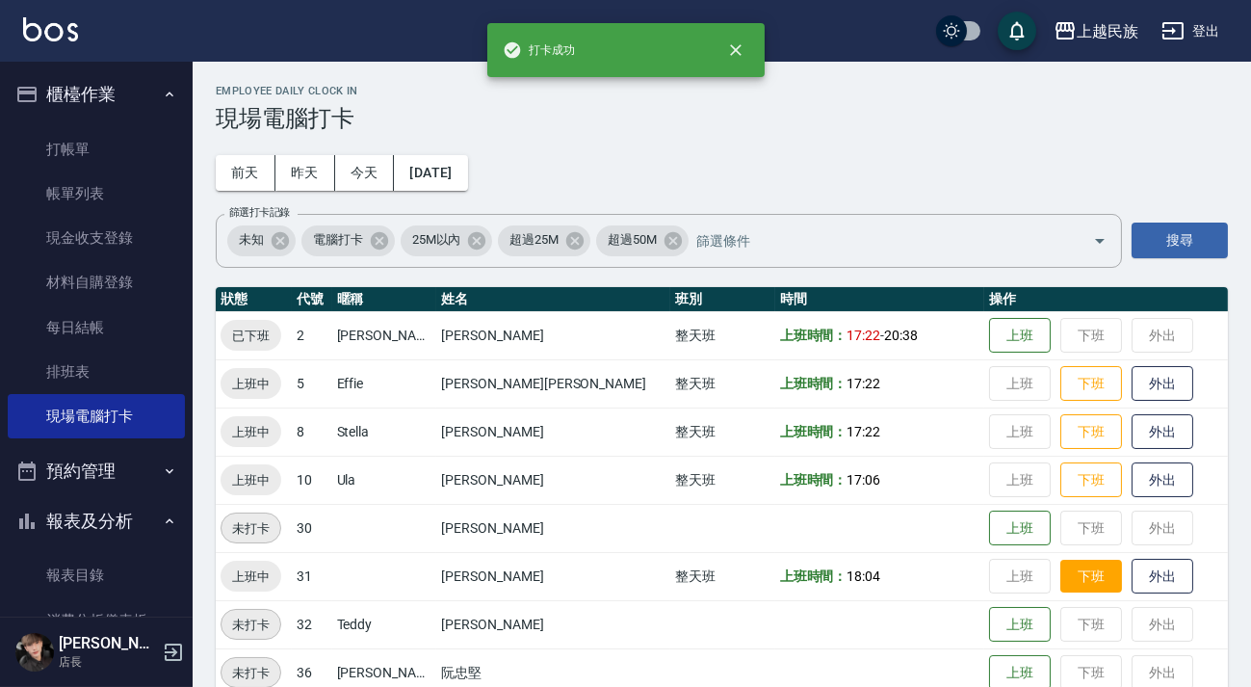
click at [1061, 571] on button "下班" at bounding box center [1092, 577] width 62 height 34
click at [1061, 482] on button "下班" at bounding box center [1092, 480] width 62 height 34
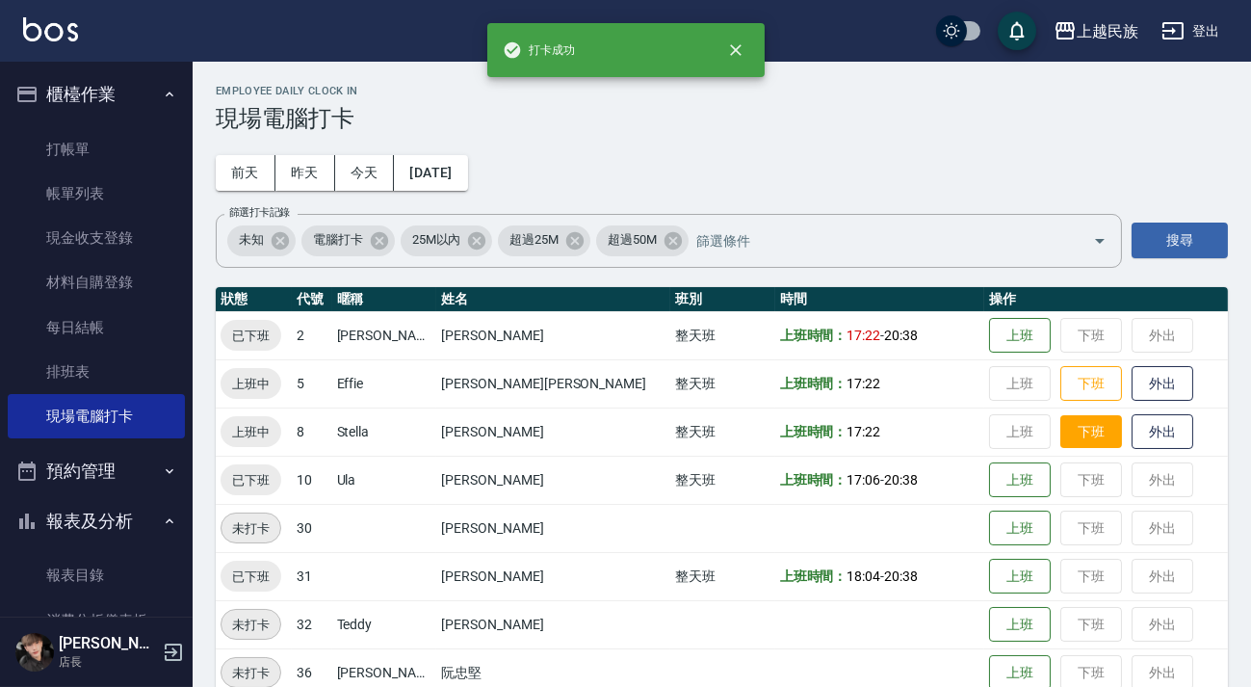
click at [1061, 445] on button "下班" at bounding box center [1092, 432] width 62 height 34
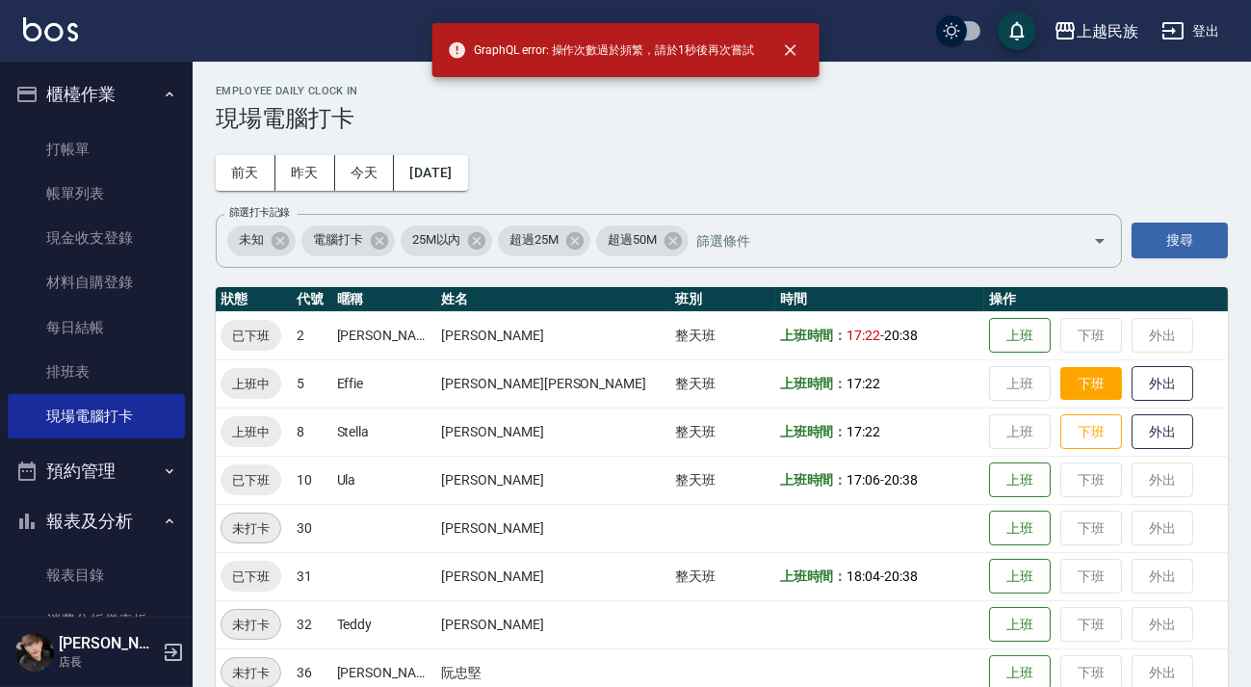
click at [1061, 379] on button "下班" at bounding box center [1092, 384] width 62 height 34
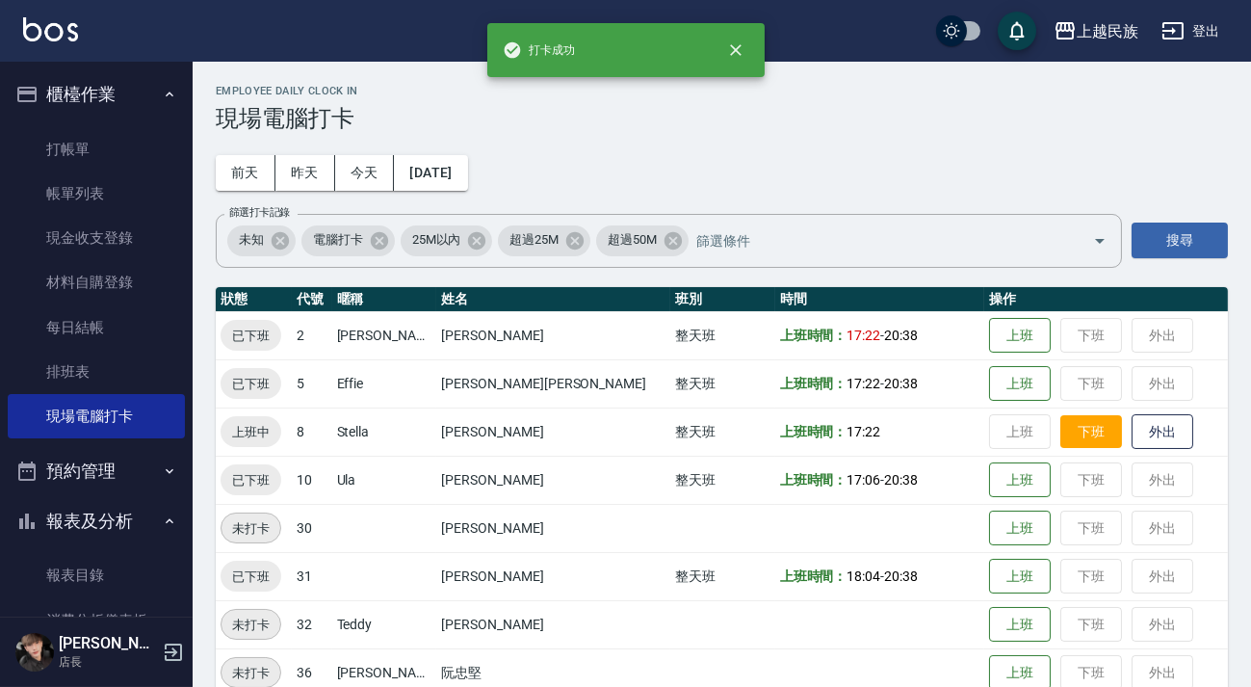
click at [1061, 433] on button "下班" at bounding box center [1092, 432] width 62 height 34
click at [65, 37] on img at bounding box center [50, 29] width 55 height 24
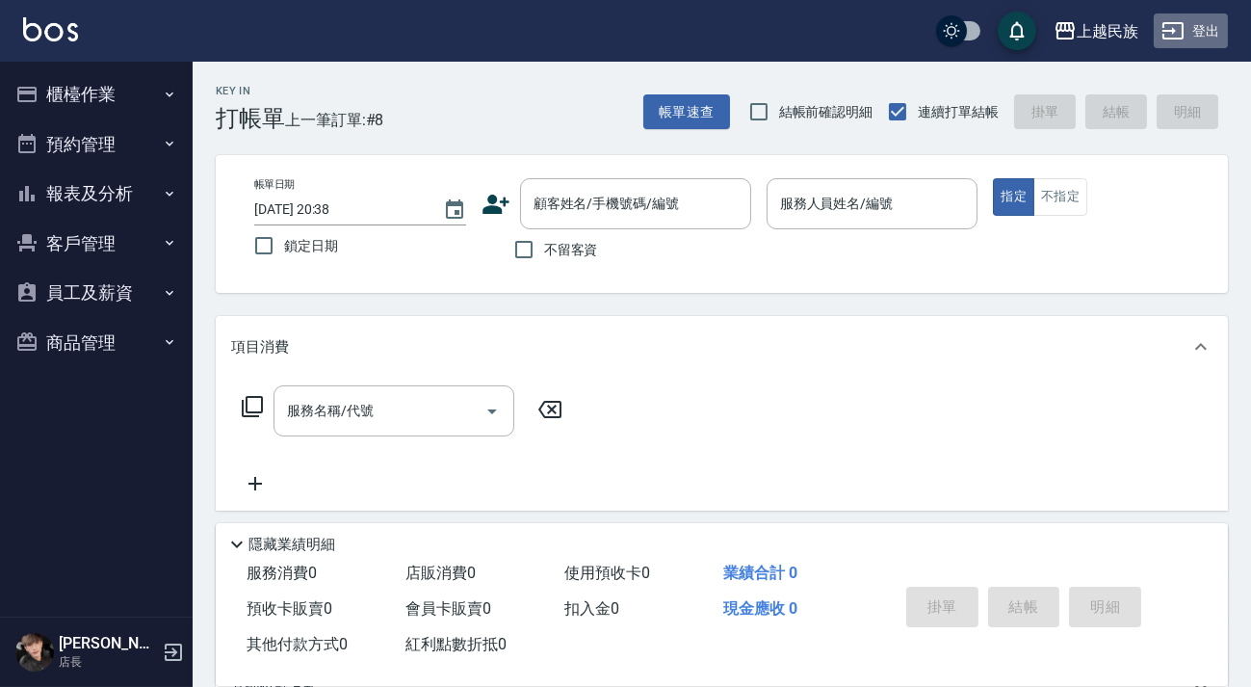
click at [1213, 38] on button "登出" at bounding box center [1191, 31] width 74 height 36
